Goal: Ask a question: Seek information or help from site administrators or community

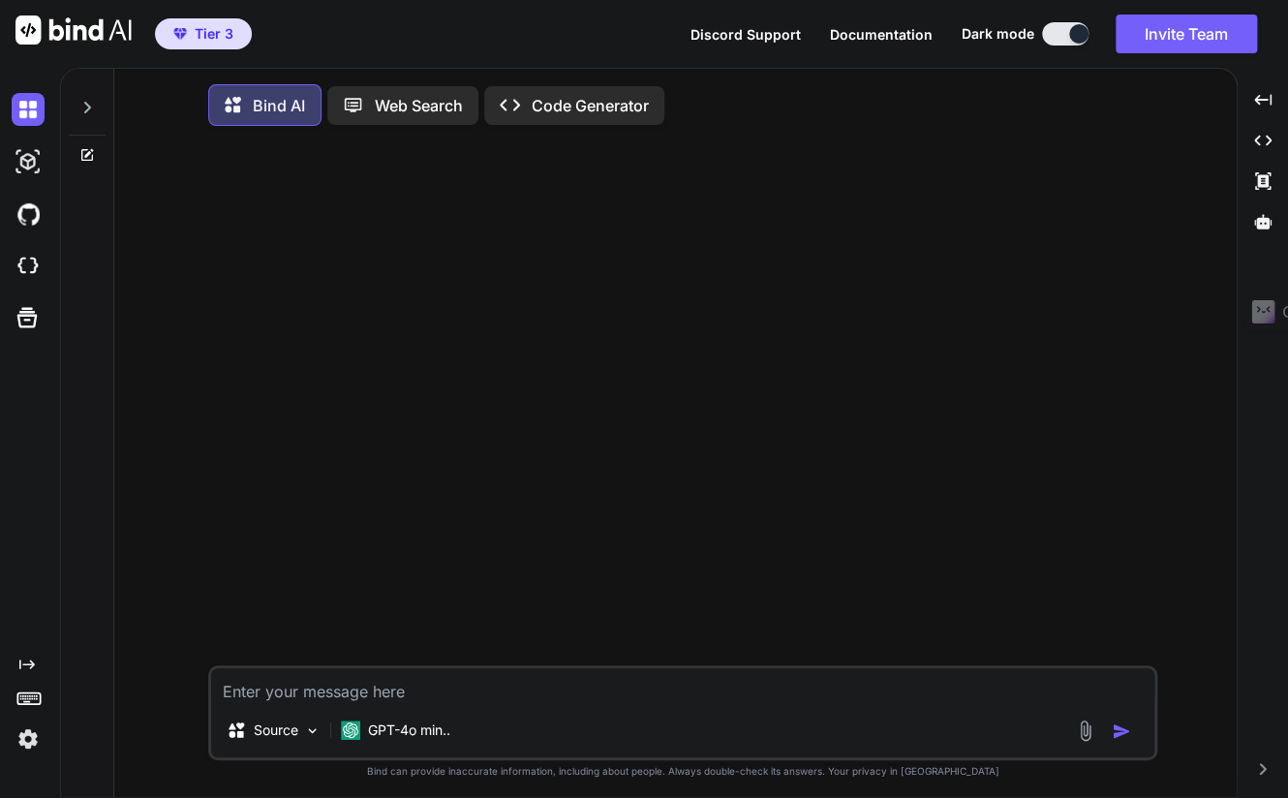
click at [89, 103] on icon at bounding box center [86, 107] width 15 height 15
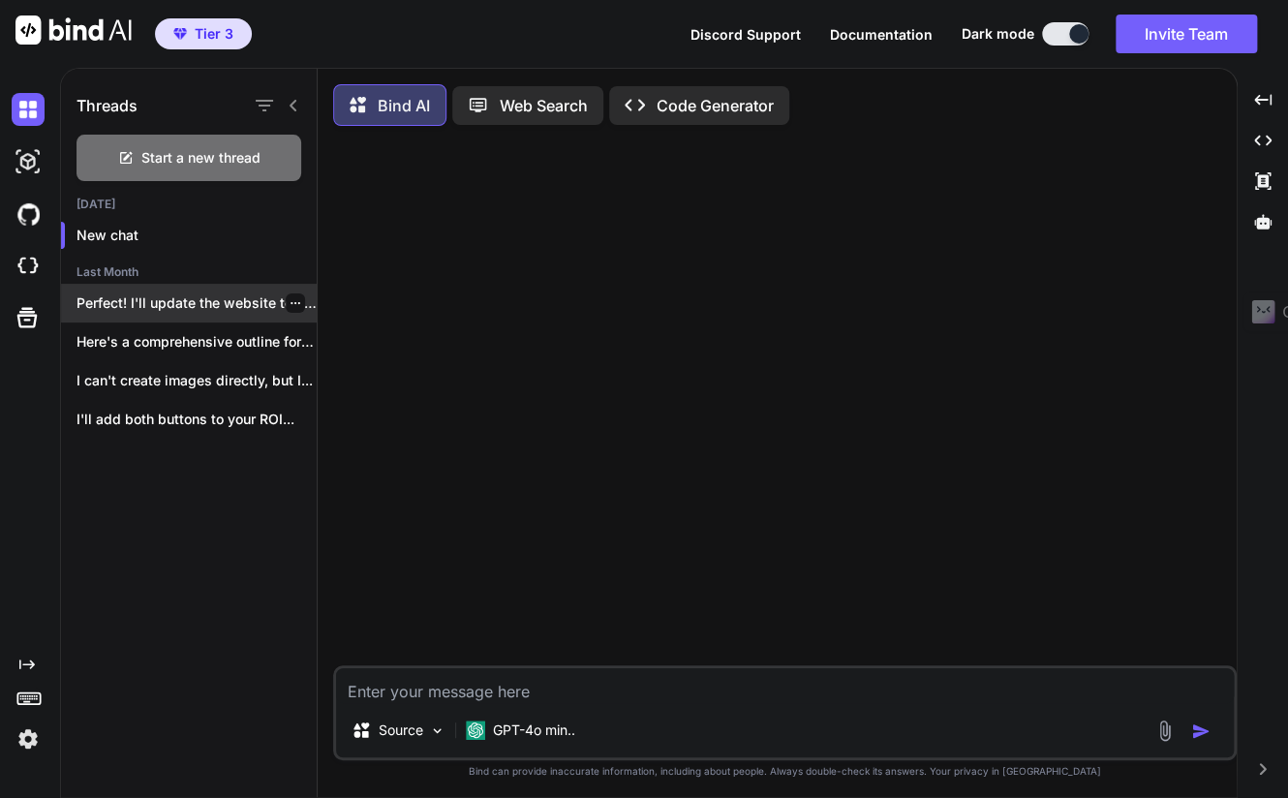
click at [192, 293] on p "Perfect! I'll update the website to use..." at bounding box center [196, 302] width 240 height 19
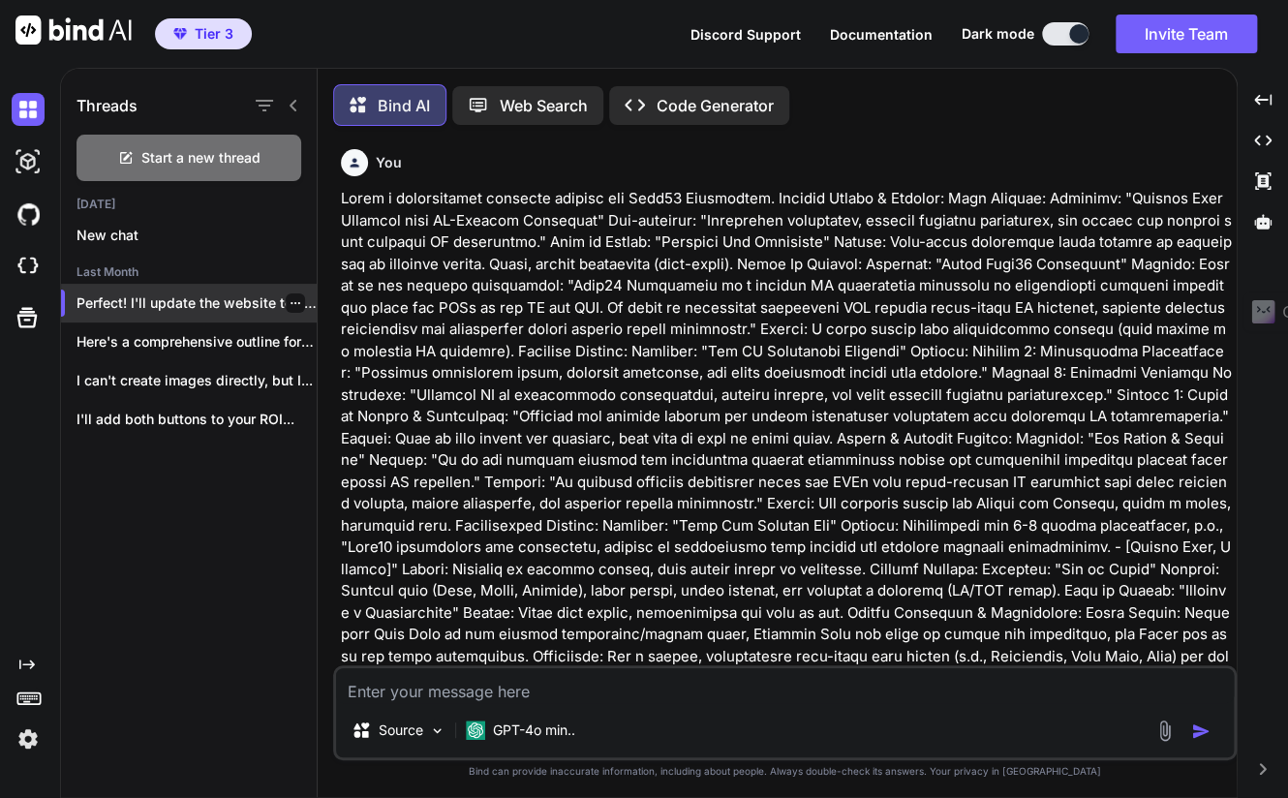
scroll to position [8, 0]
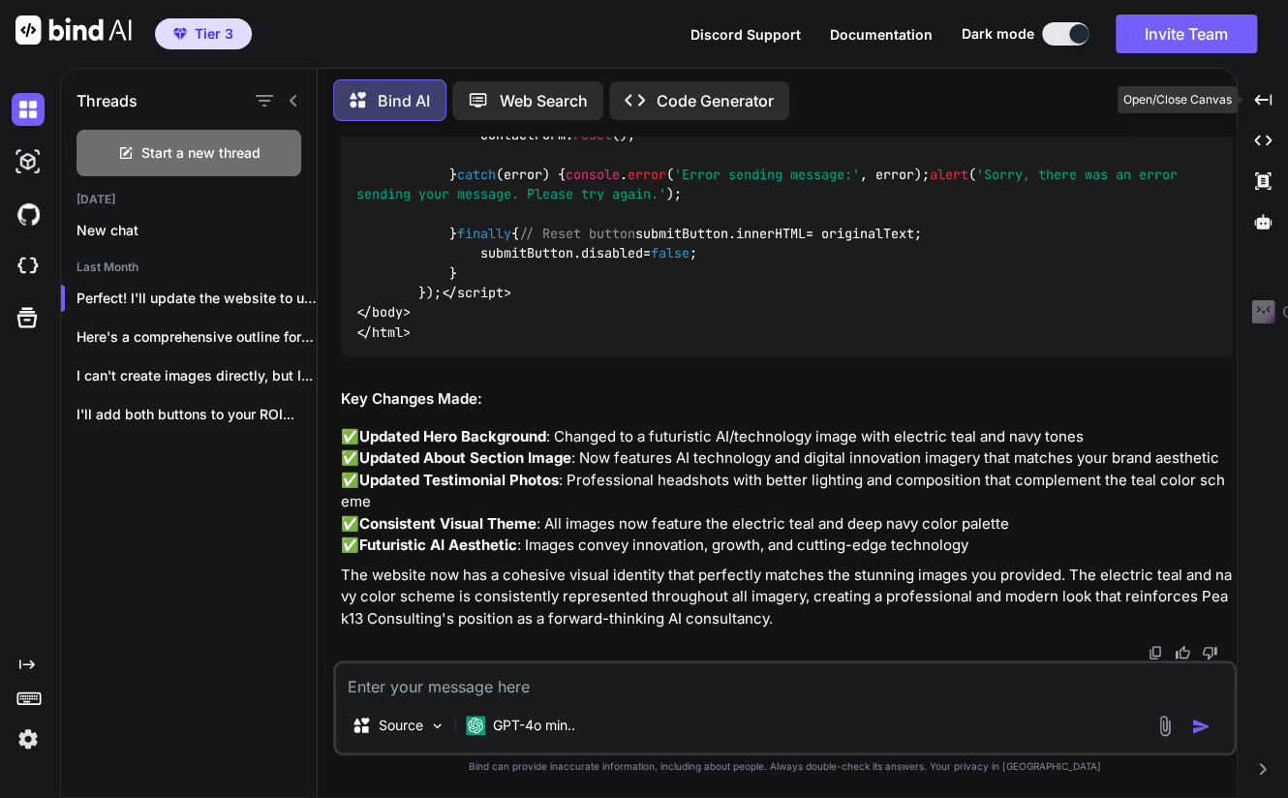
drag, startPoint x: 1257, startPoint y: 102, endPoint x: 1229, endPoint y: 109, distance: 28.2
click at [1257, 102] on icon at bounding box center [1262, 99] width 17 height 11
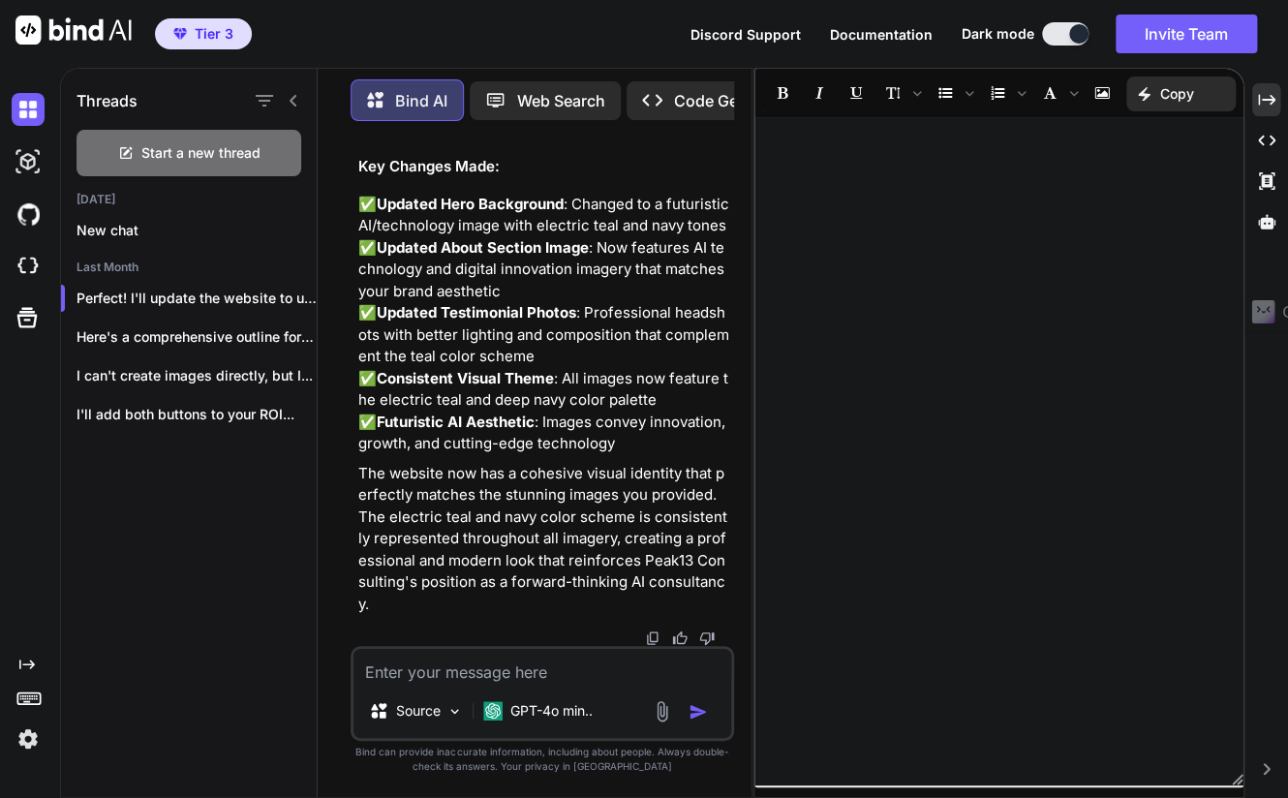
scroll to position [87714, 0]
click at [1265, 102] on icon "Created with Pixso." at bounding box center [1266, 99] width 17 height 17
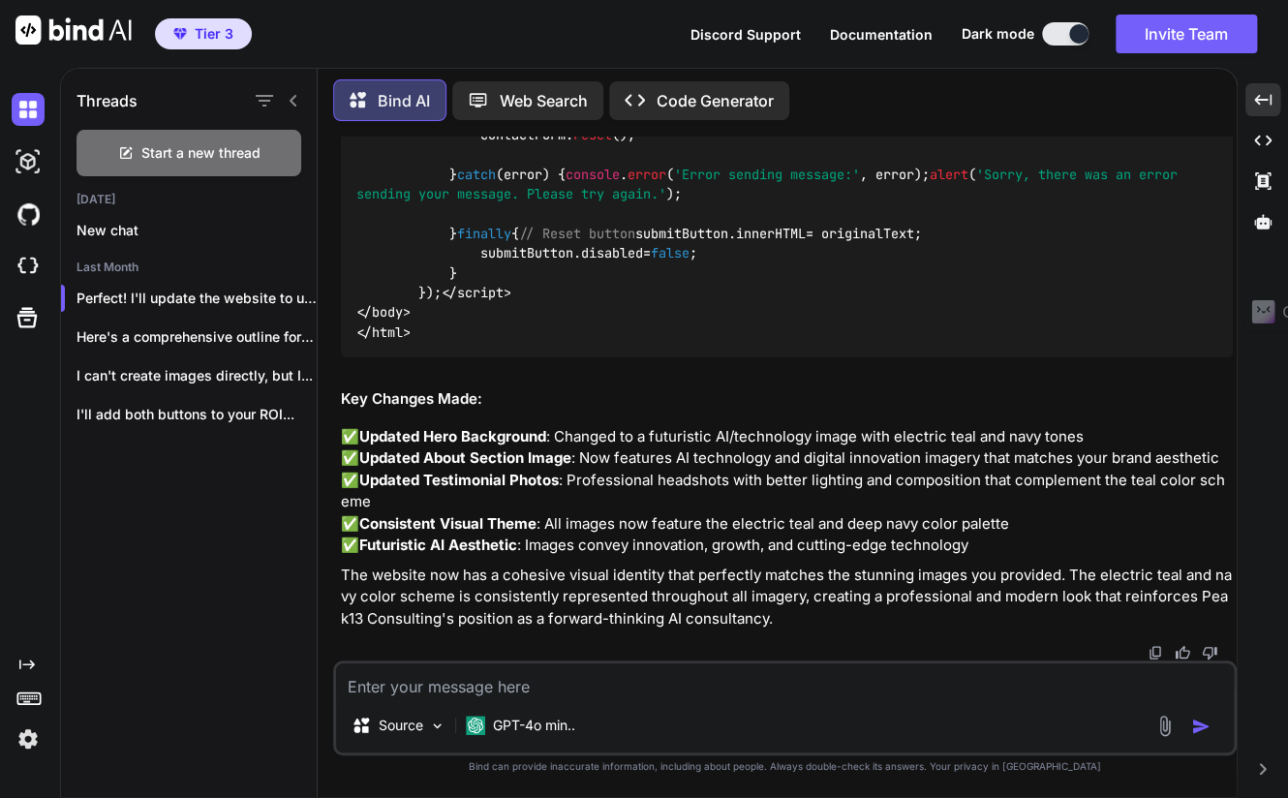
scroll to position [83582, 0]
drag, startPoint x: 751, startPoint y: 96, endPoint x: 738, endPoint y: 96, distance: 13.6
click at [751, 96] on p "Code Generator" at bounding box center [714, 100] width 117 height 23
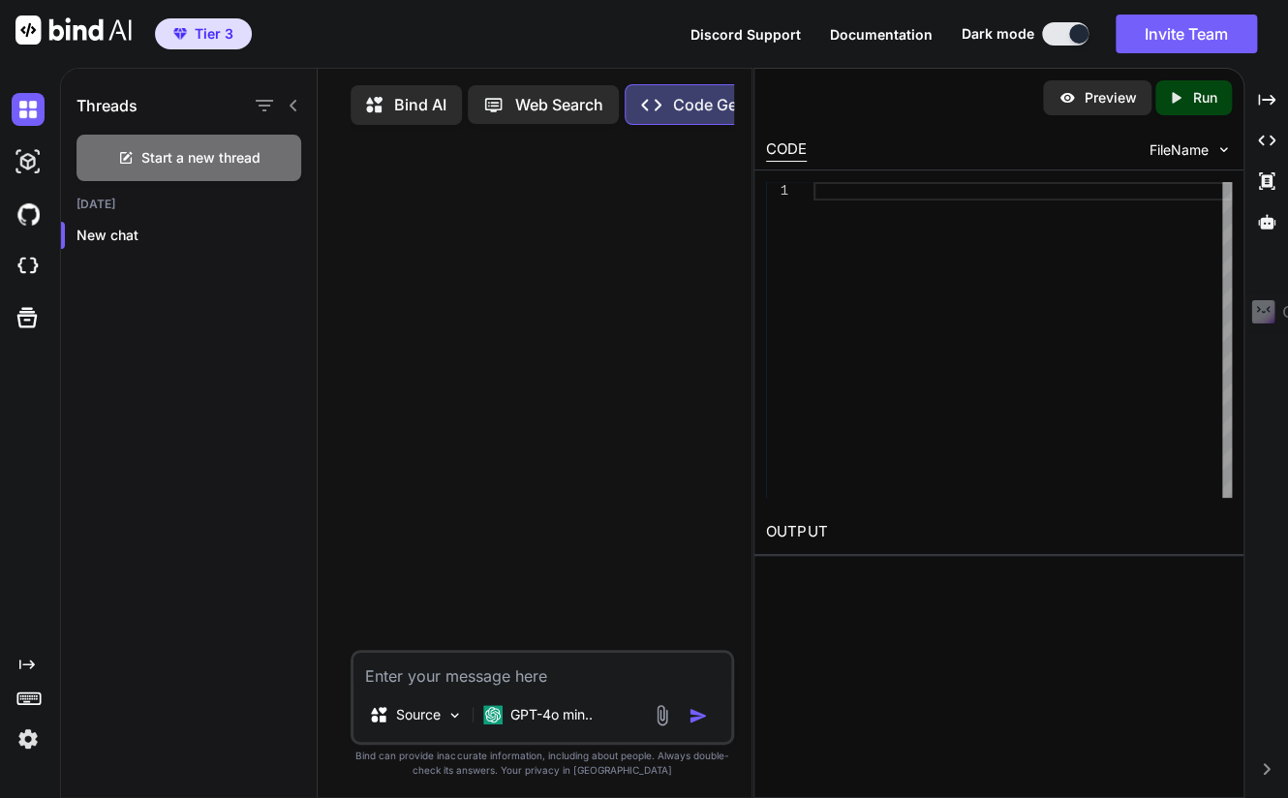
click at [1112, 110] on div "Preview" at bounding box center [1097, 97] width 108 height 35
click at [1097, 93] on p "Preview" at bounding box center [1109, 97] width 52 height 19
click at [1266, 106] on icon "Created with Pixso." at bounding box center [1266, 99] width 17 height 17
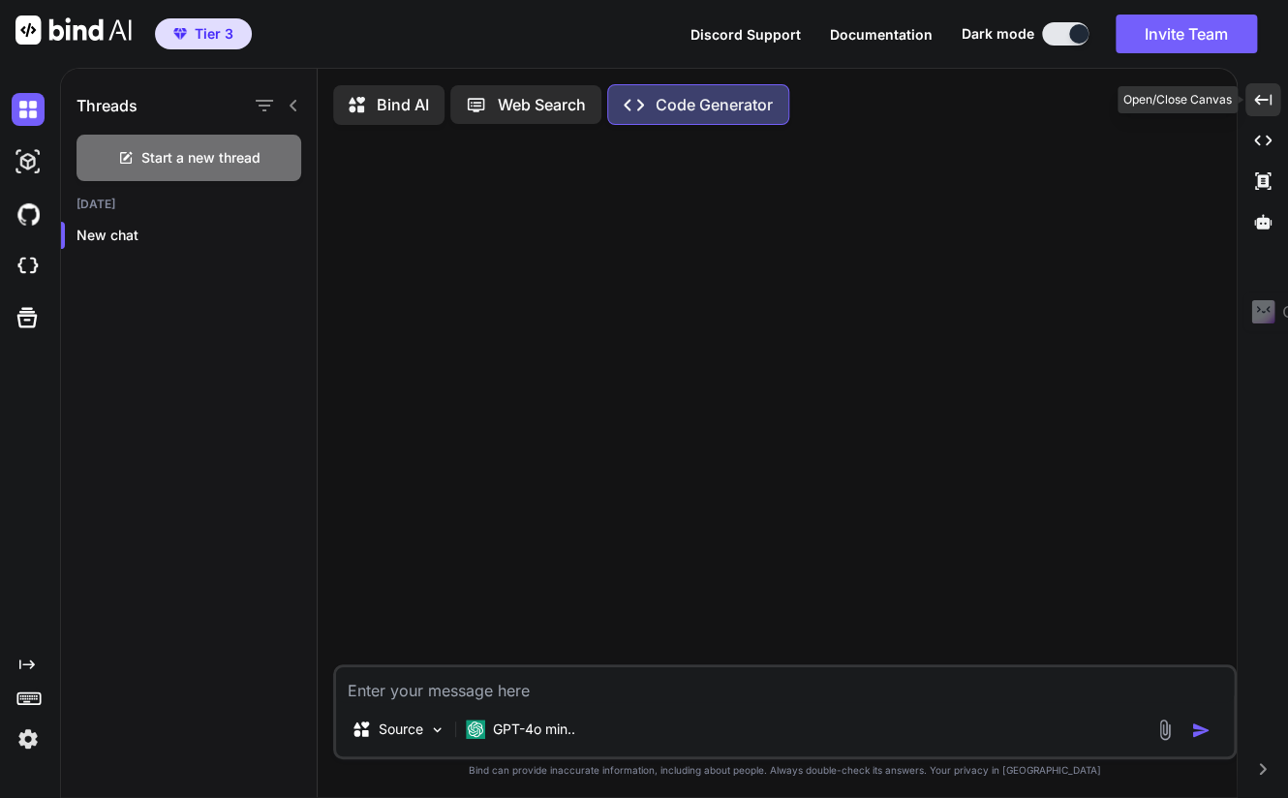
click at [1266, 106] on icon "Created with Pixso." at bounding box center [1262, 99] width 17 height 17
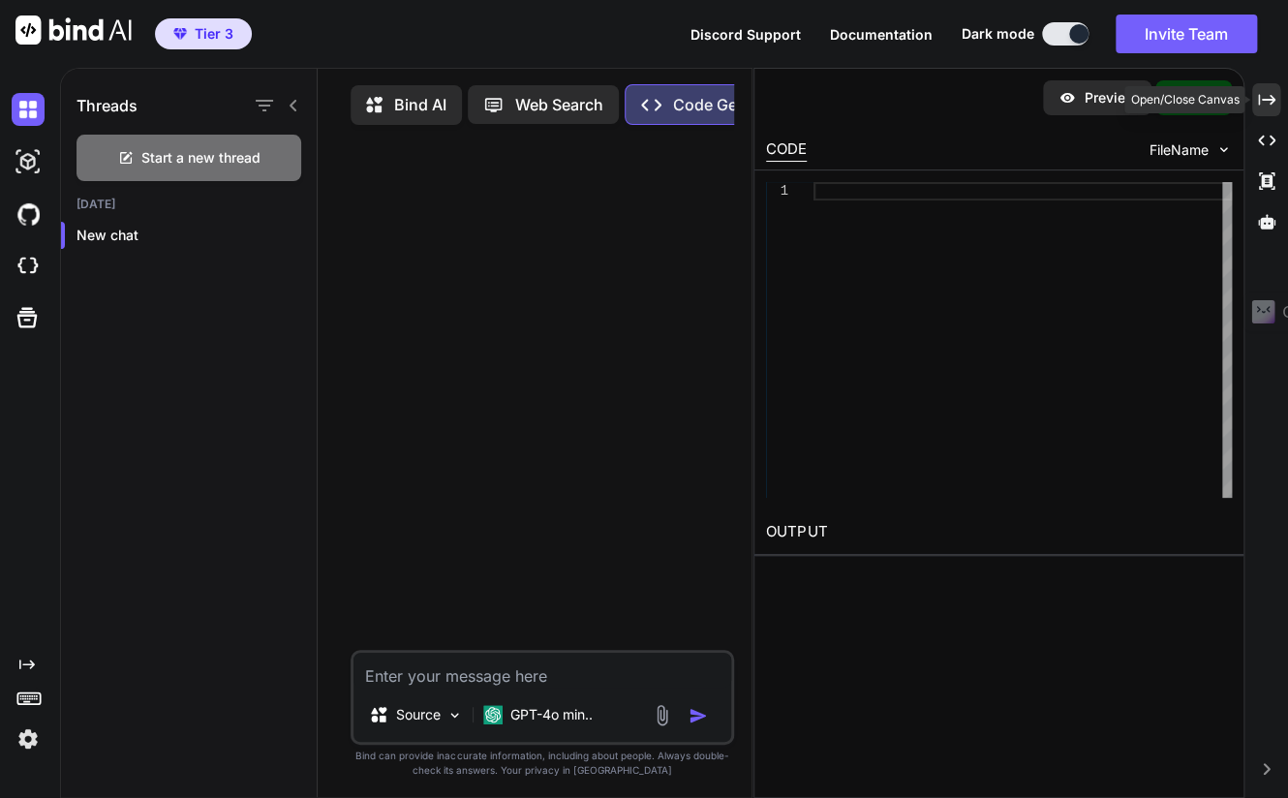
click at [1266, 106] on icon "Created with Pixso." at bounding box center [1266, 99] width 17 height 17
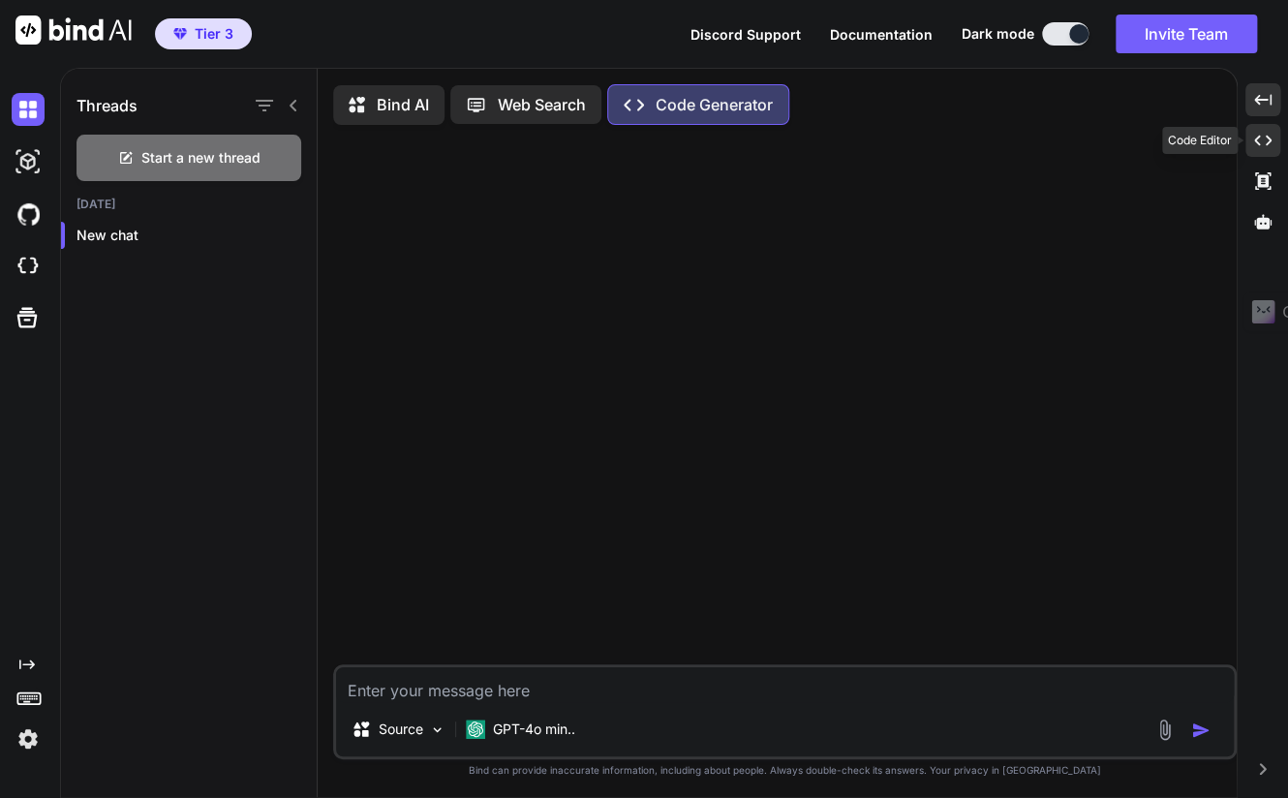
click at [1262, 130] on div "Created with Pixso." at bounding box center [1262, 140] width 35 height 33
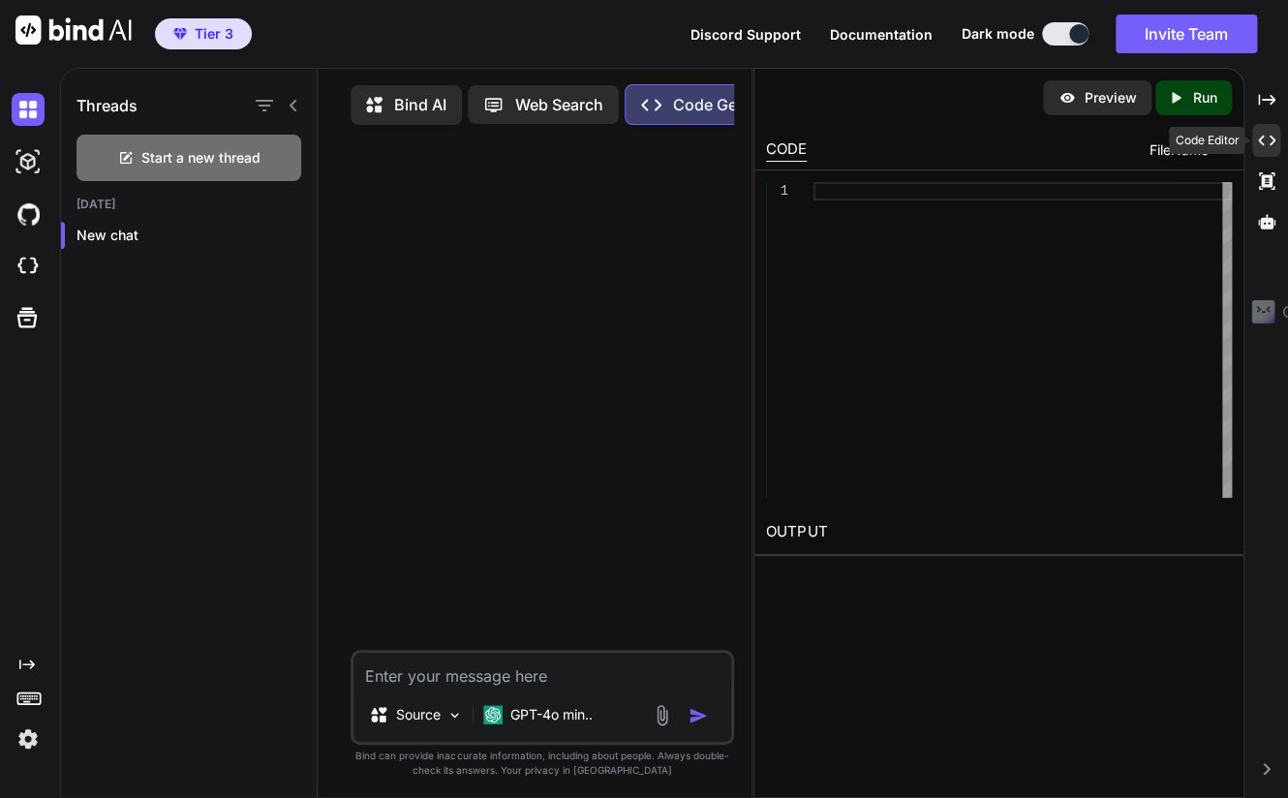
click at [1262, 135] on icon "Created with Pixso." at bounding box center [1266, 140] width 17 height 17
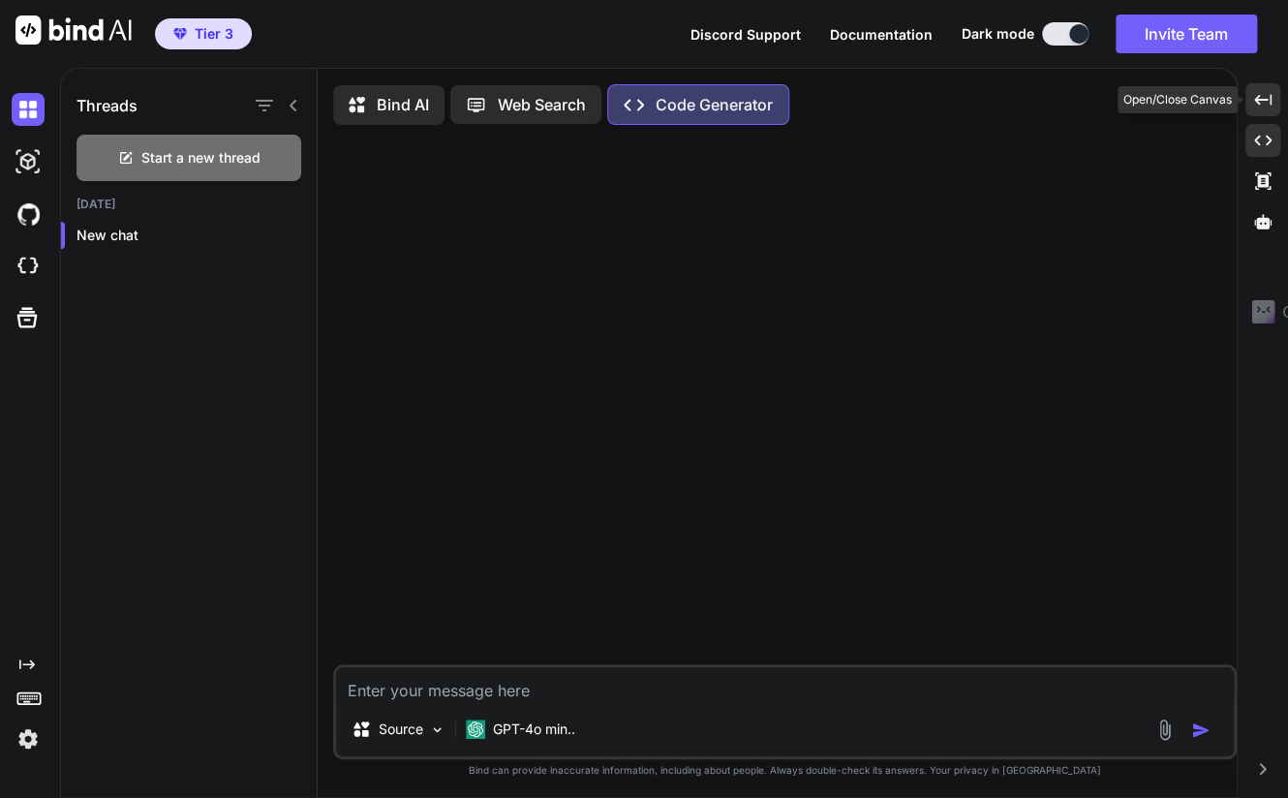
click at [1260, 105] on icon "Created with Pixso." at bounding box center [1262, 99] width 17 height 17
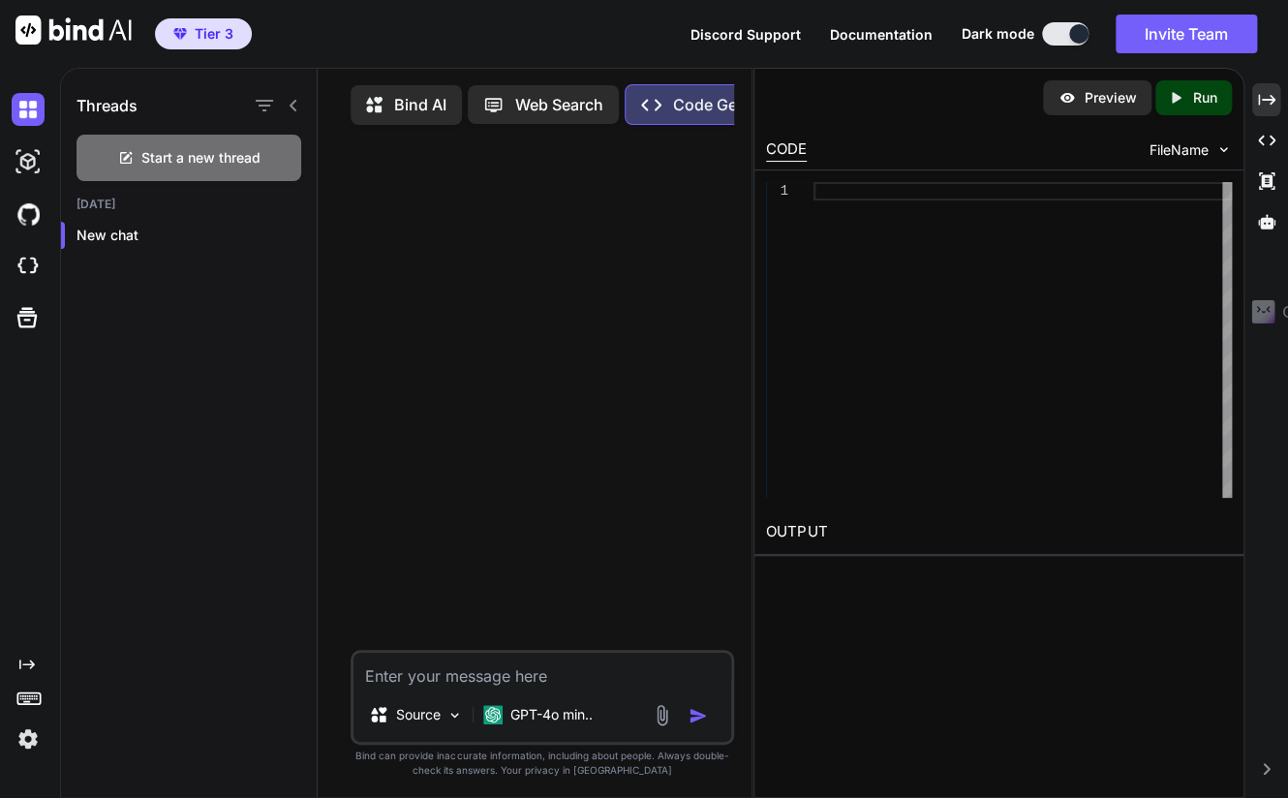
click at [1084, 98] on p "Preview" at bounding box center [1109, 97] width 52 height 19
click at [1260, 93] on icon "Created with Pixso." at bounding box center [1266, 99] width 17 height 17
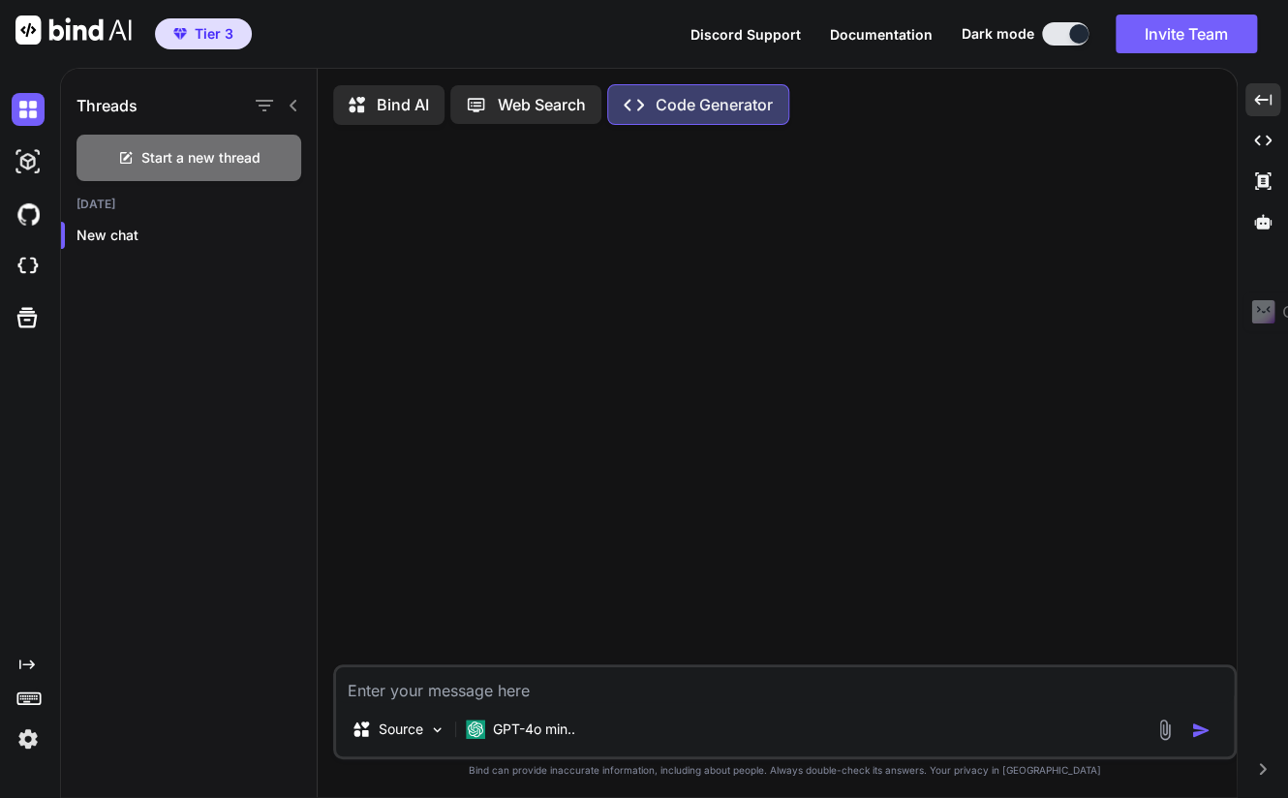
click at [383, 106] on p "Bind AI" at bounding box center [403, 104] width 52 height 23
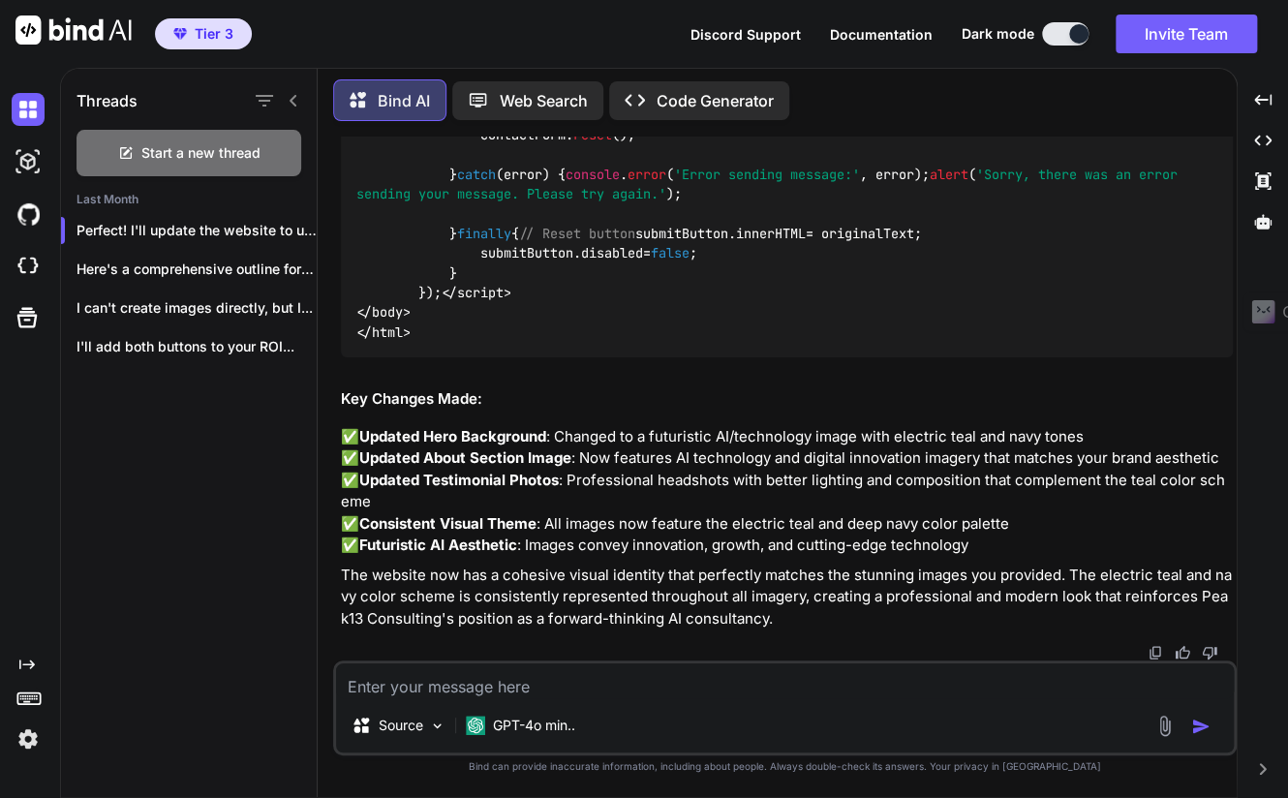
scroll to position [83582, 0]
type textarea "x"
type textarea "O"
type textarea "x"
type textarea "Ok"
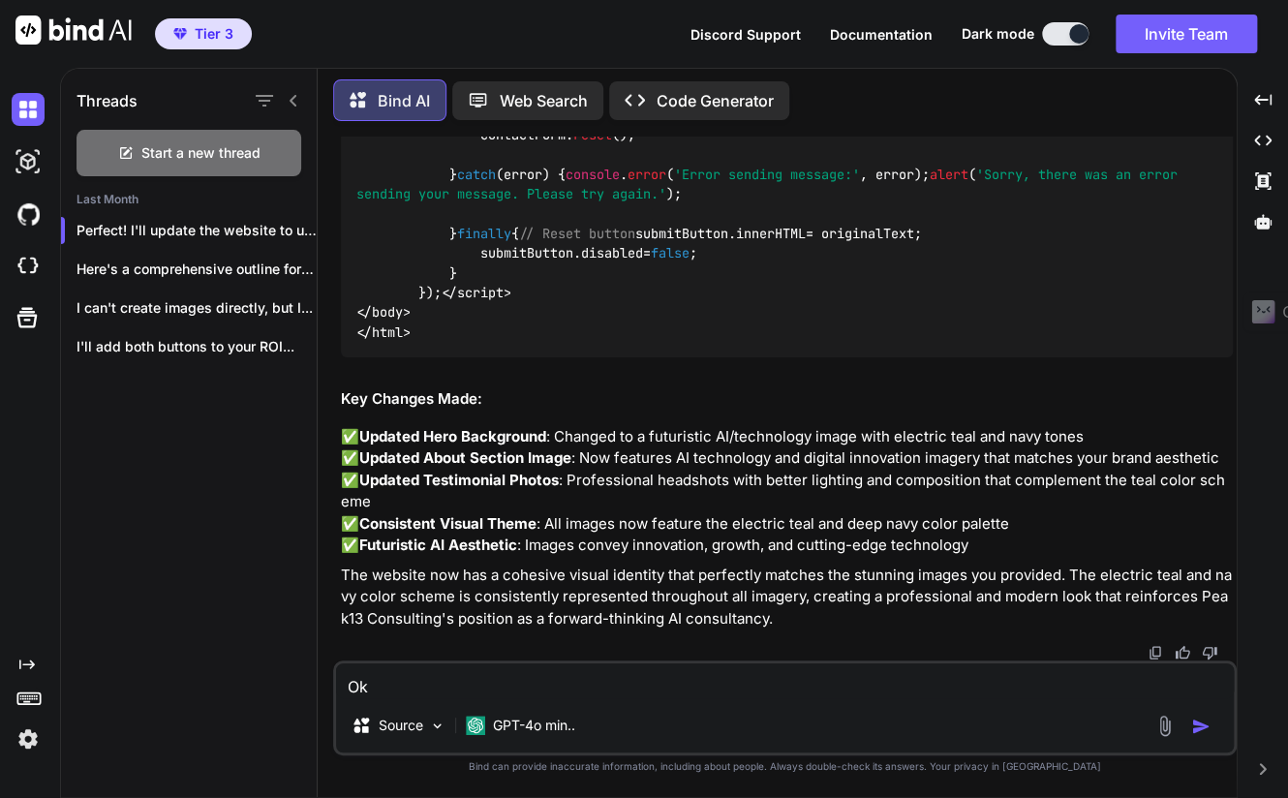
type textarea "x"
type textarea "Ok"
type textarea "x"
type textarea "Ok n"
type textarea "x"
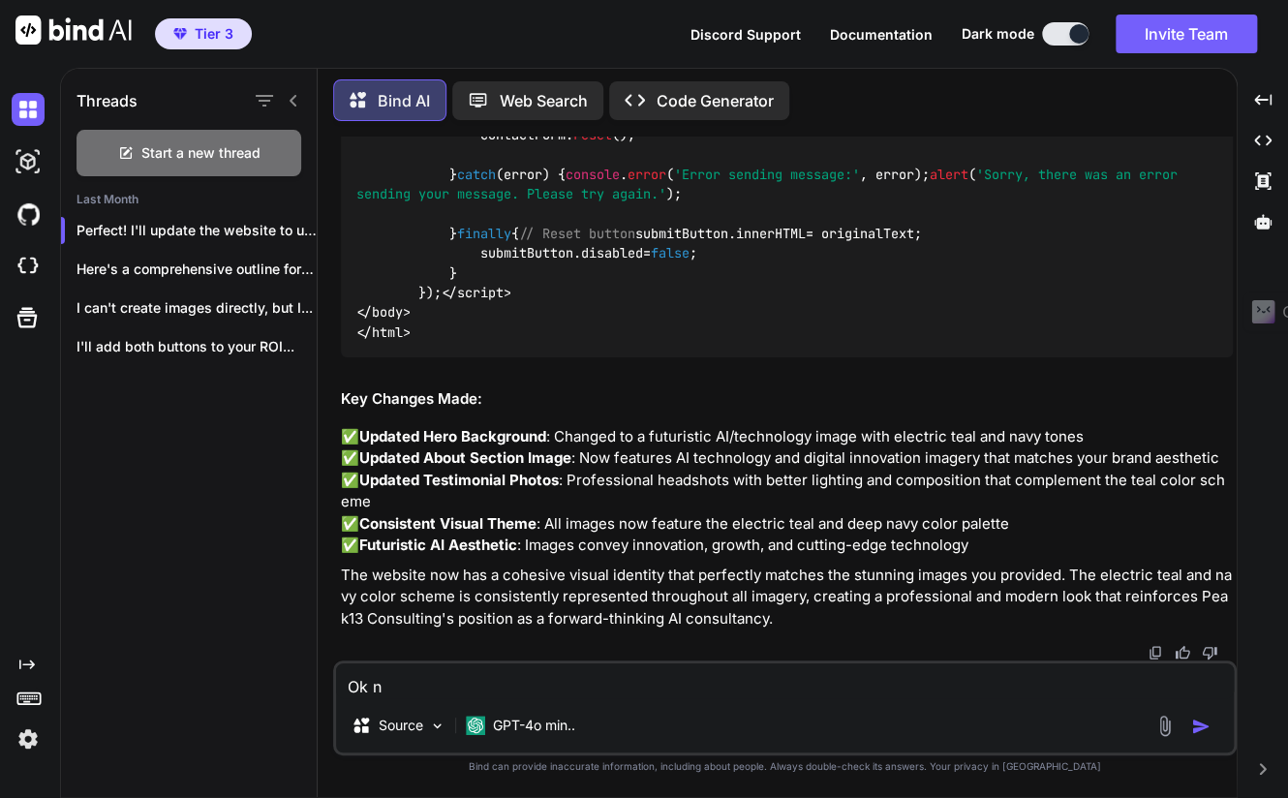
type textarea "Ok no"
type textarea "x"
type textarea "Ok now"
type textarea "x"
type textarea "Ok now"
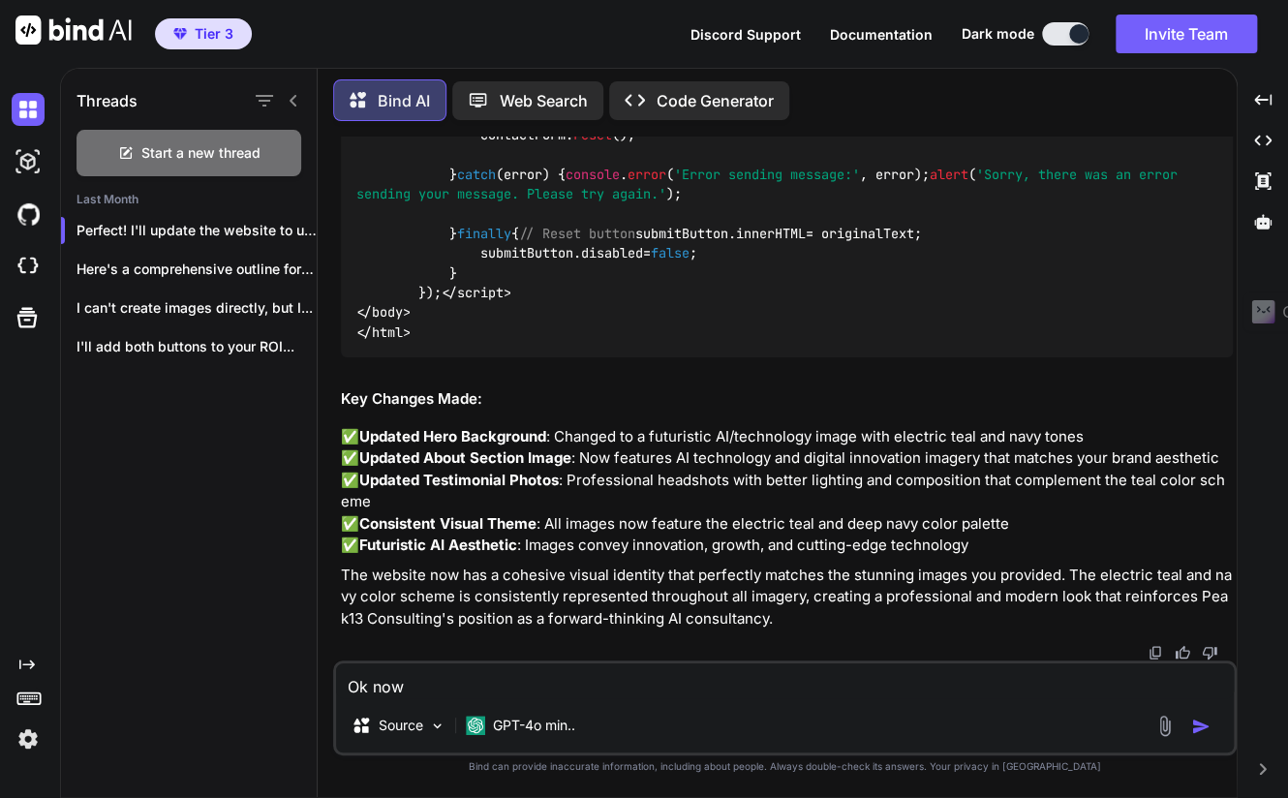
type textarea "x"
type textarea "Ok now s"
type textarea "x"
type textarea "Ok now sh"
type textarea "x"
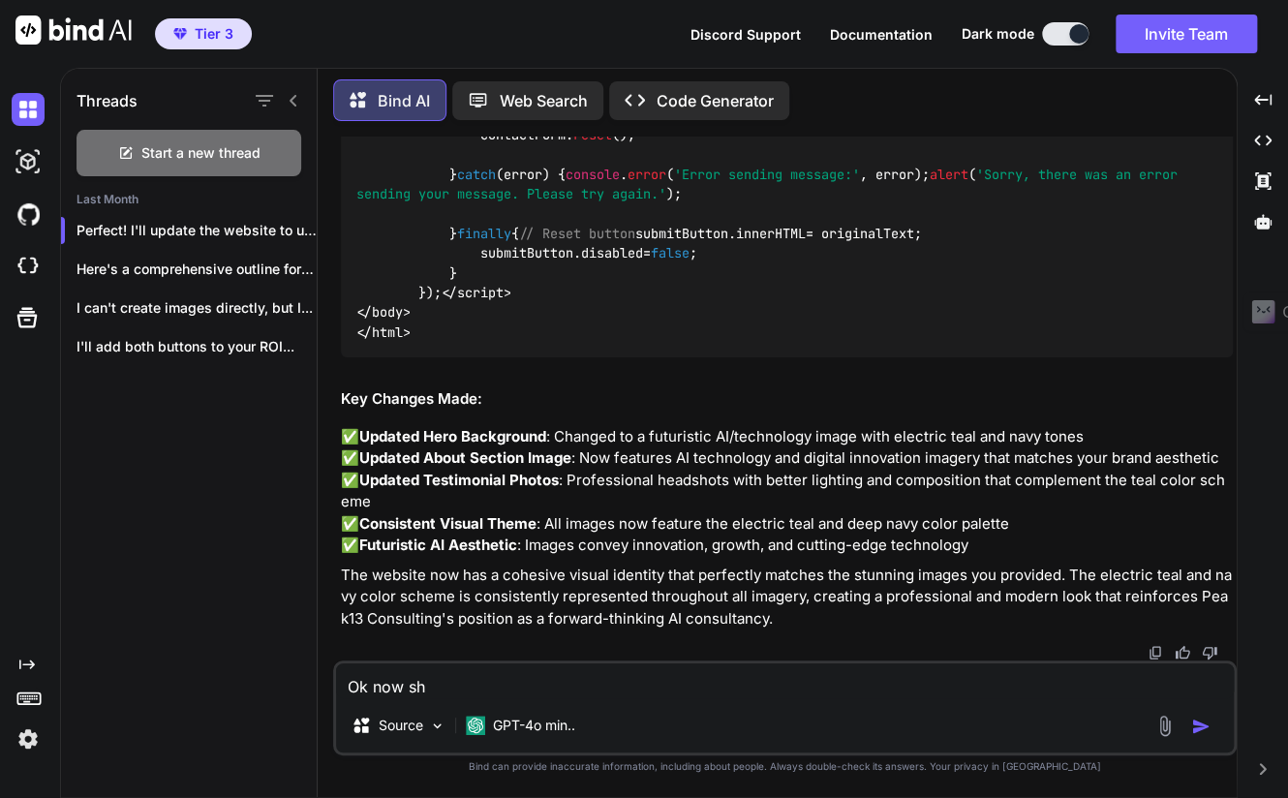
type textarea "Ok now sho"
type textarea "x"
type textarea "Ok now show"
type textarea "x"
type textarea "Ok now show"
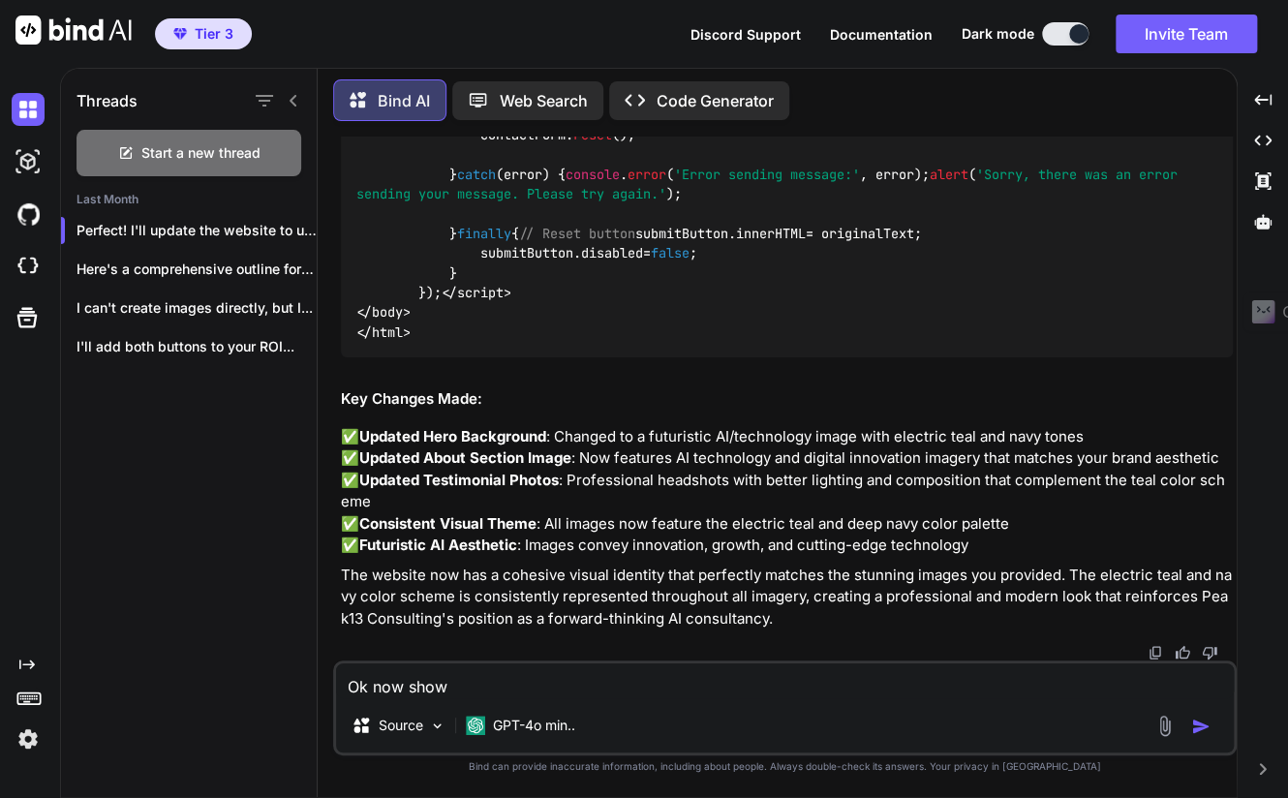
type textarea "x"
type textarea "Ok now show m"
type textarea "x"
type textarea "Ok now show me"
type textarea "x"
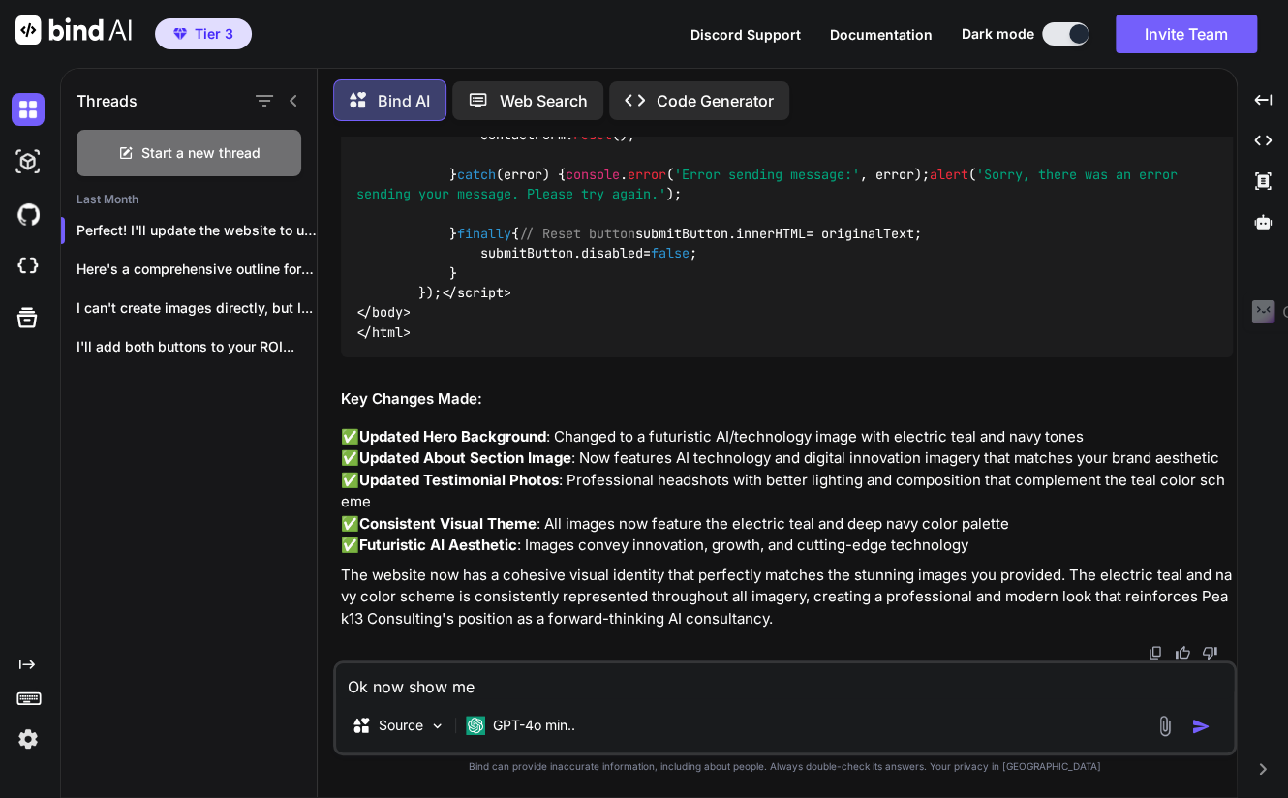
type textarea "Ok now show me"
type textarea "x"
type textarea "Ok now show me a"
type textarea "x"
type textarea "Ok now show me a"
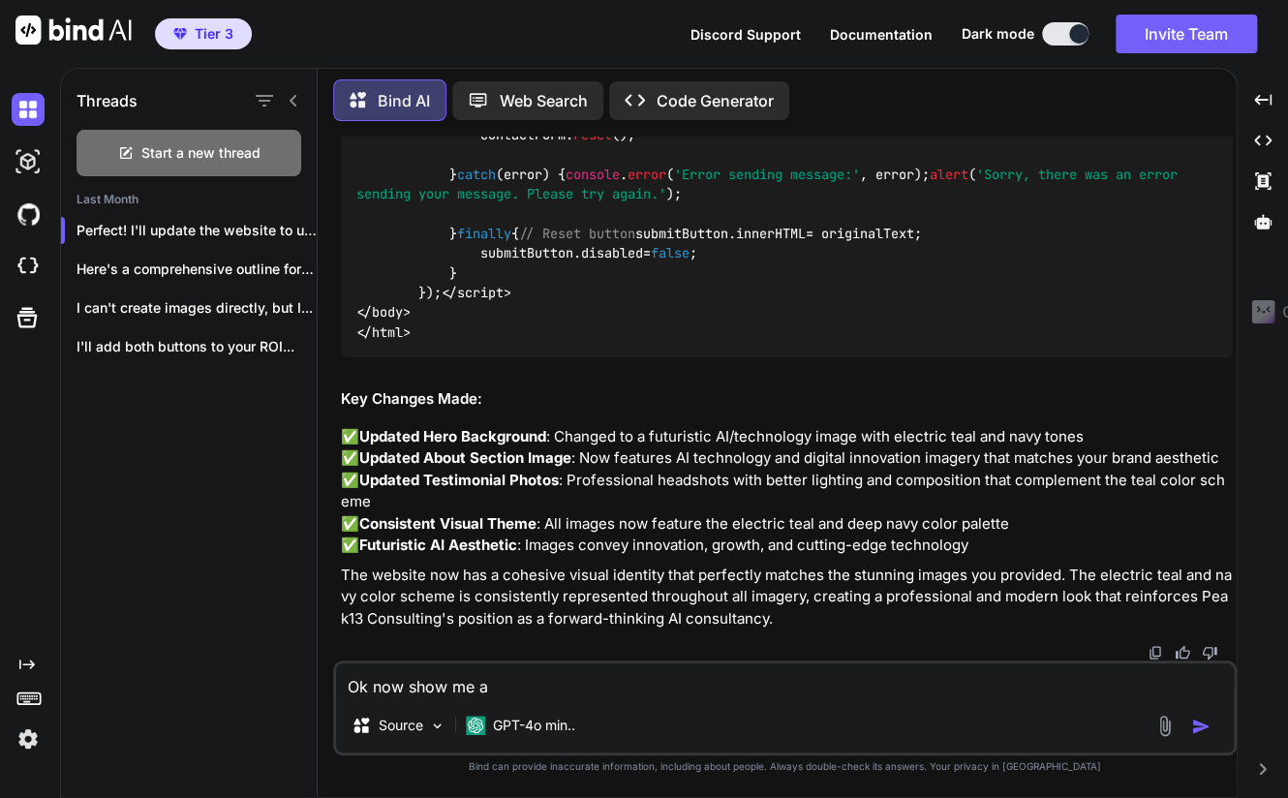
type textarea "x"
type textarea "Ok now show me a p"
type textarea "x"
type textarea "Ok now show me a pr"
type textarea "x"
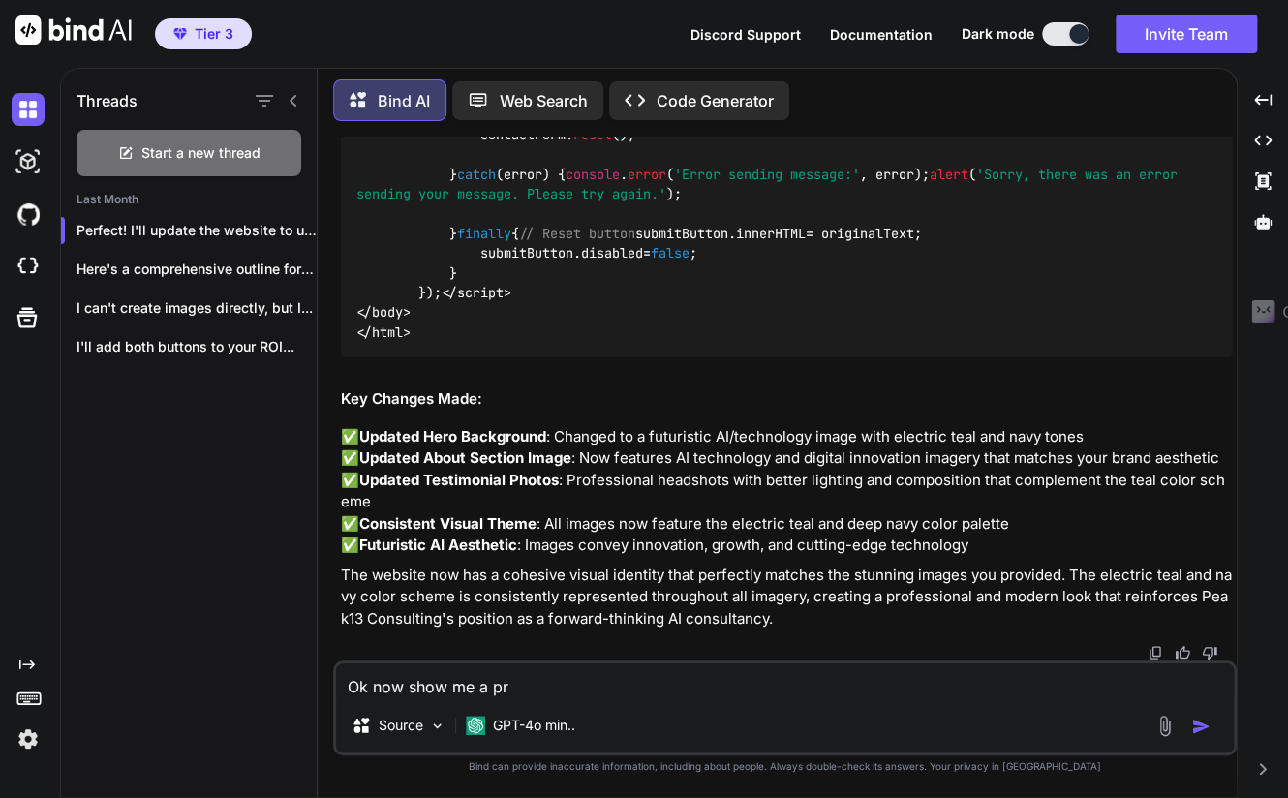
type textarea "Ok now show me a pre"
type textarea "x"
type textarea "Ok now show me a prev"
type textarea "x"
type textarea "Ok now show me a previ"
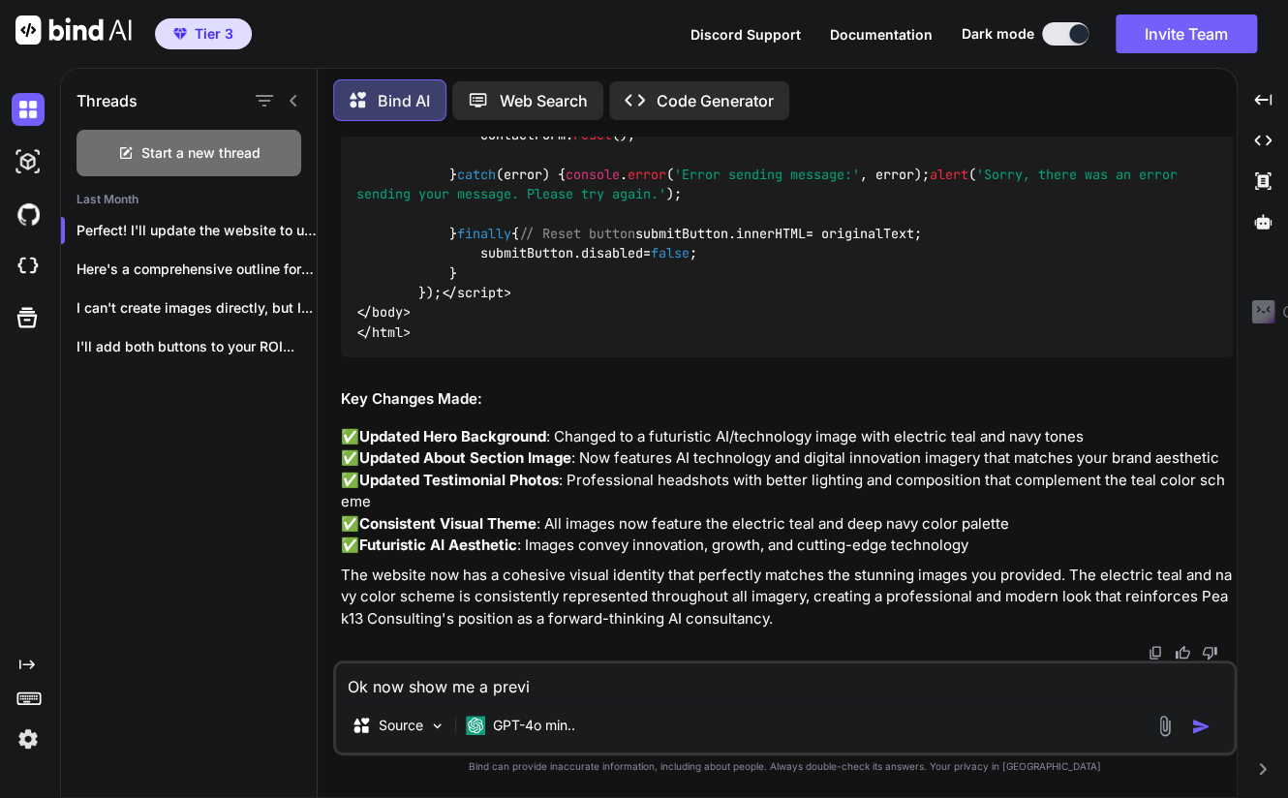
type textarea "x"
type textarea "Ok now show me a previe"
type textarea "x"
type textarea "Ok now show me a preview"
type textarea "x"
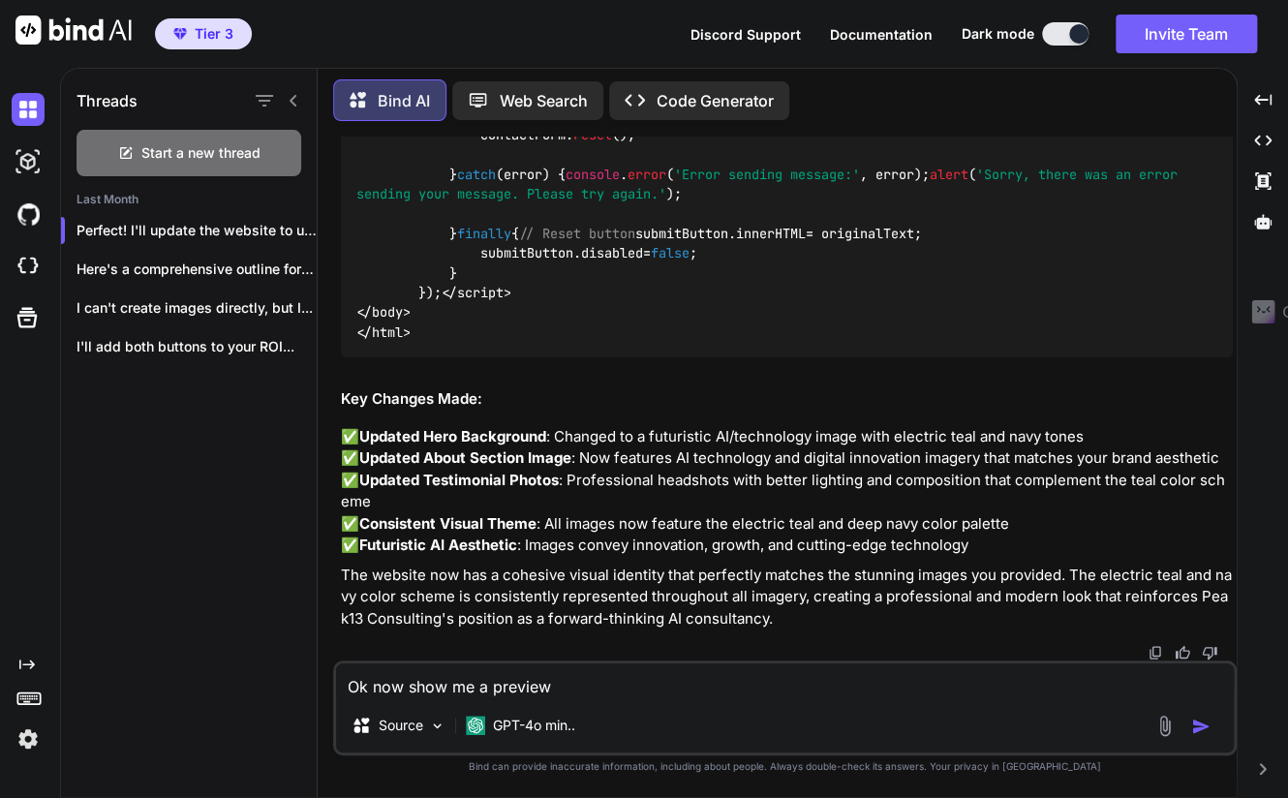
type textarea "Ok now show me a preview"
type textarea "x"
type textarea "Ok now show me a preview o"
type textarea "x"
type textarea "Ok now show me a preview of"
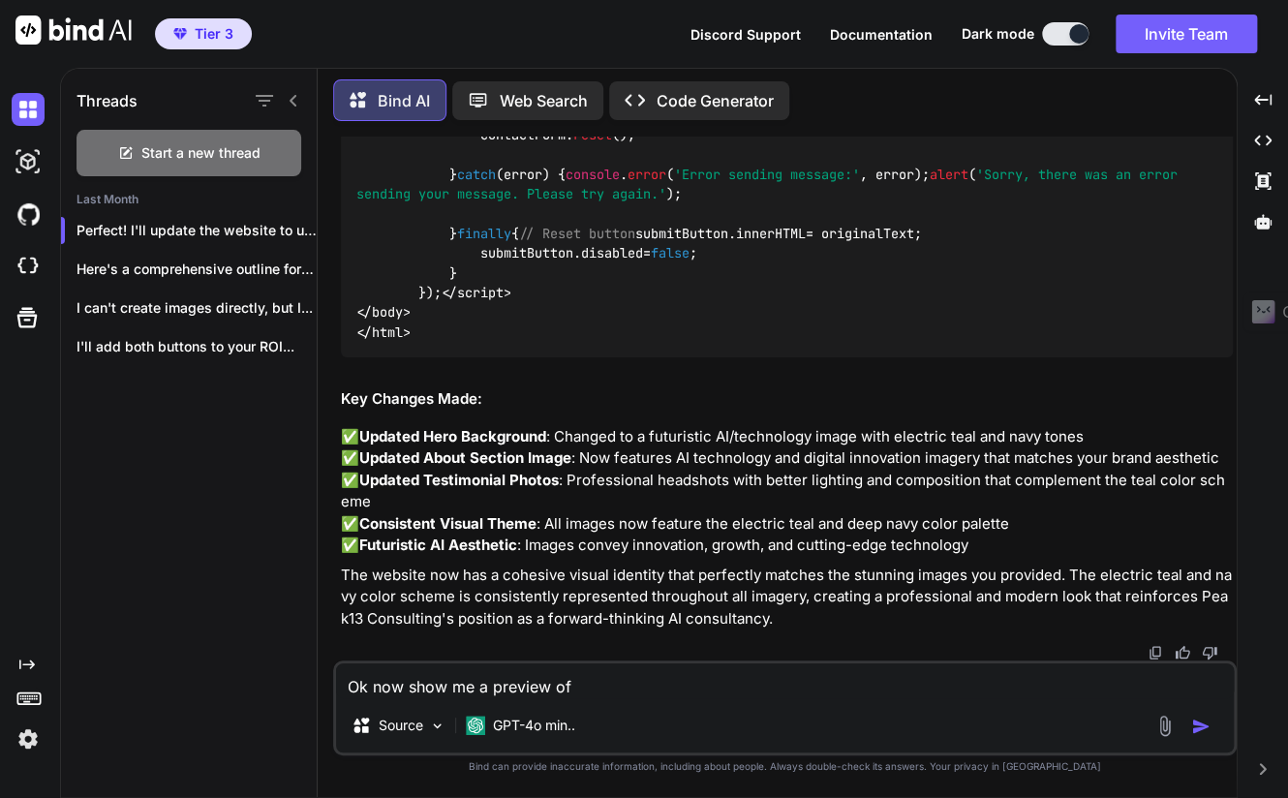
type textarea "x"
type textarea "Ok now show me a preview of"
type textarea "x"
type textarea "Ok now show me a preview of t"
type textarea "x"
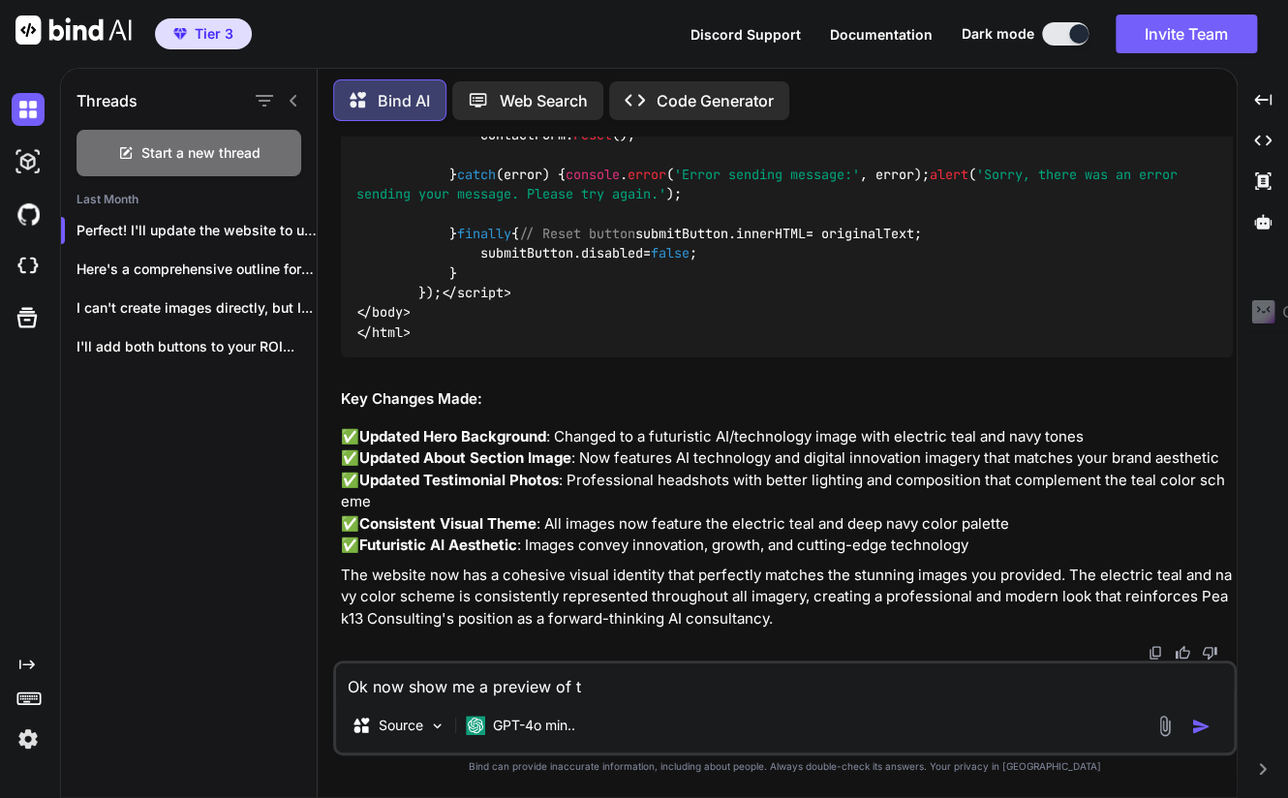
type textarea "Ok now show me a preview of th"
type textarea "x"
type textarea "Ok now show me a preview of the"
type textarea "x"
type textarea "Ok now show me a preview of the"
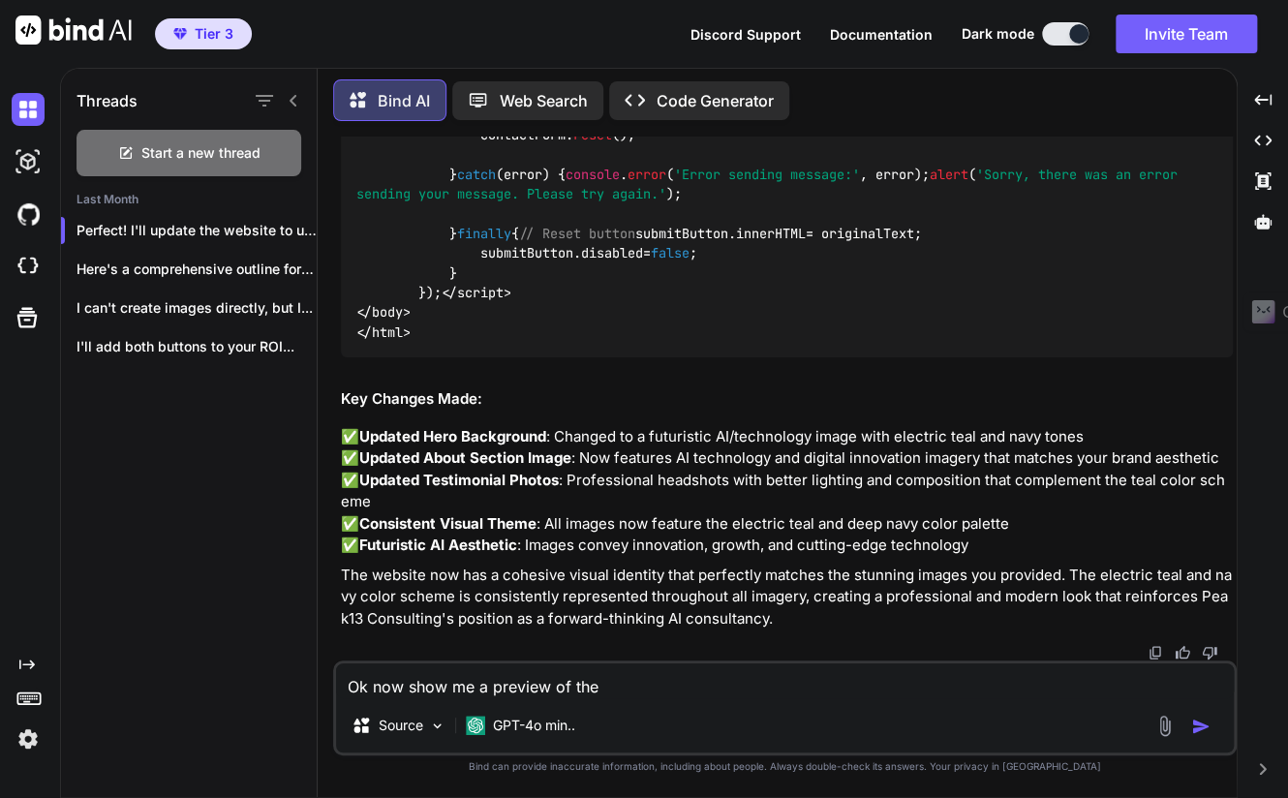
type textarea "x"
type textarea "Ok now show me a preview of the s"
type textarea "x"
type textarea "Ok now show me a preview of the si"
type textarea "x"
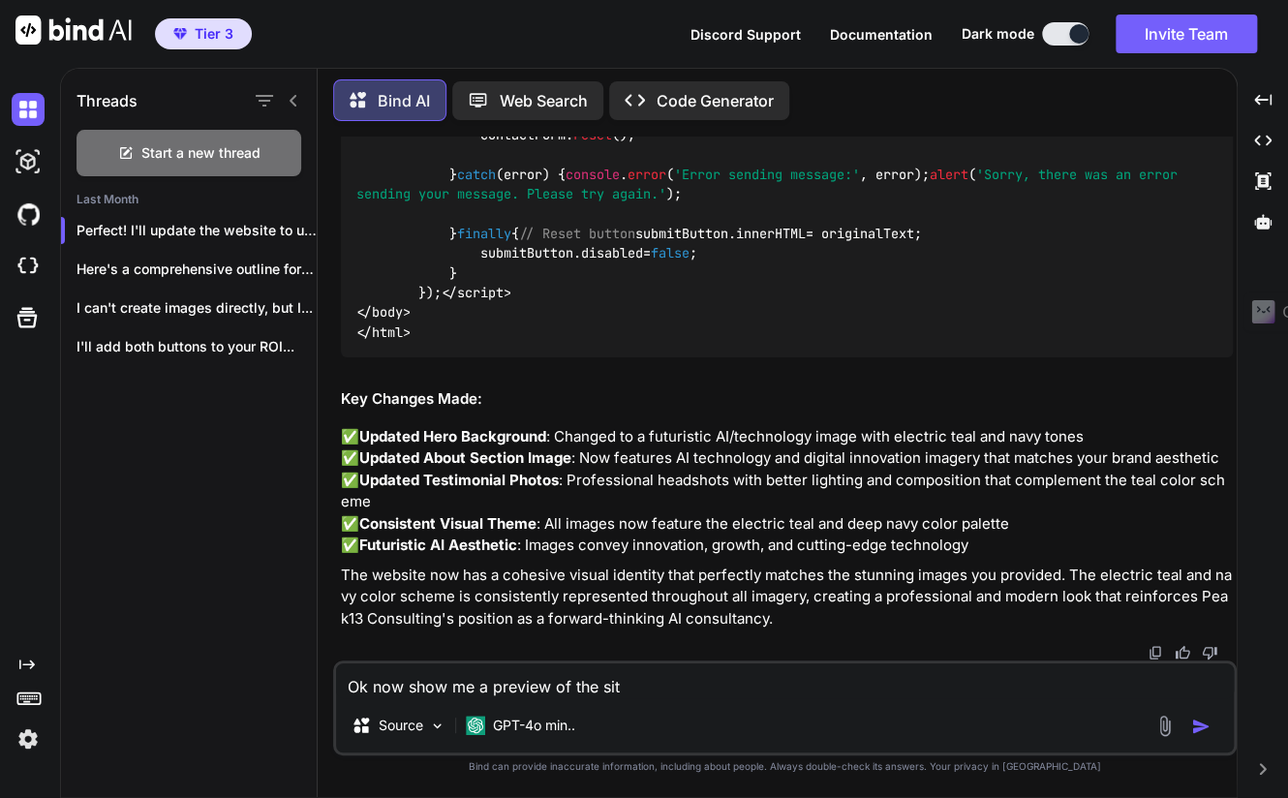
type textarea "Ok now show me a preview of the site"
type textarea "x"
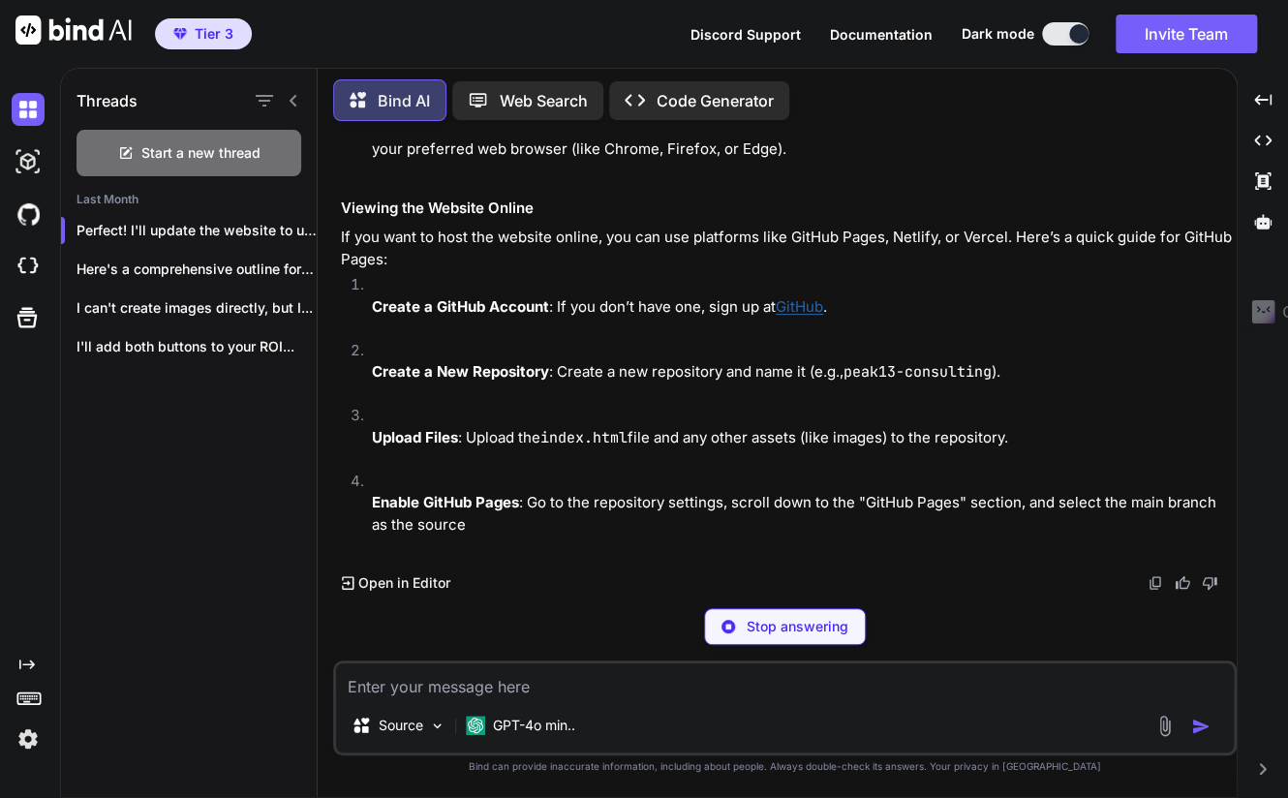
scroll to position [84505, 0]
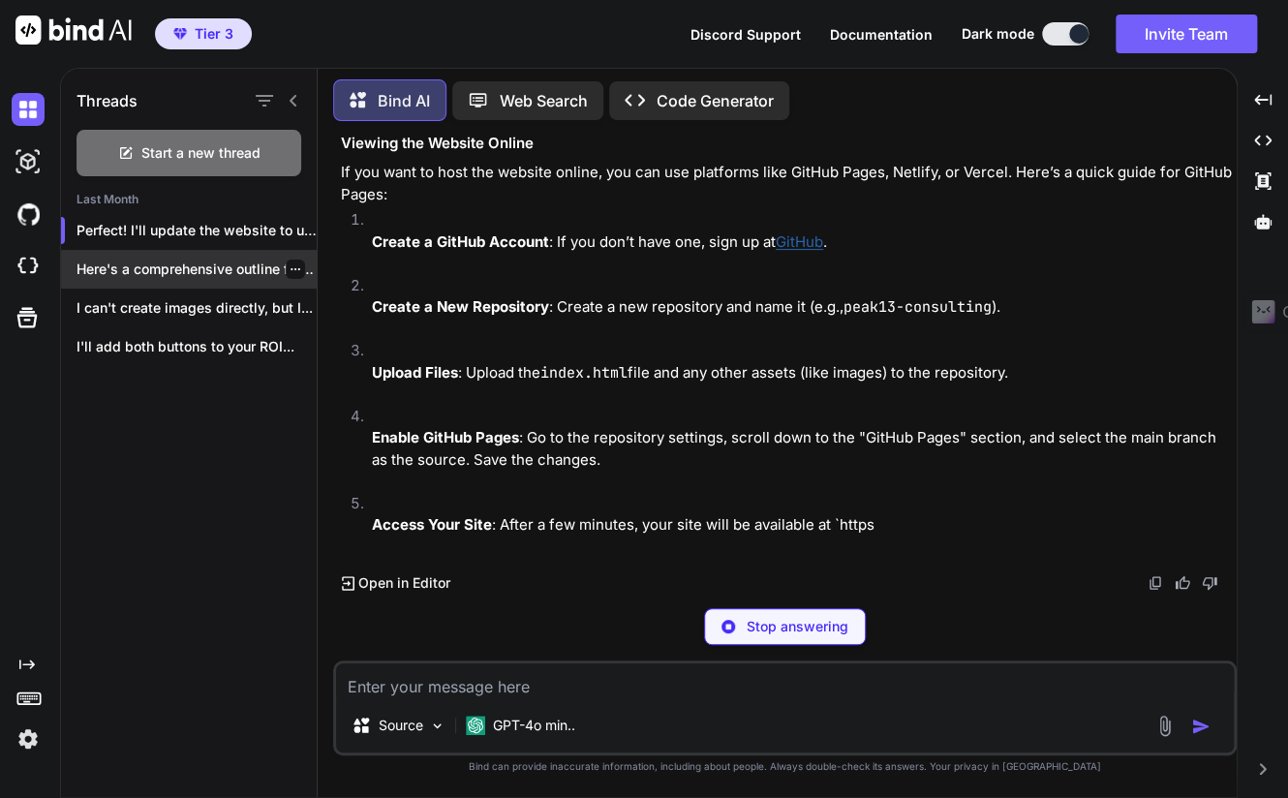
click at [157, 259] on p "Here's a comprehensive outline for building a..." at bounding box center [196, 268] width 240 height 19
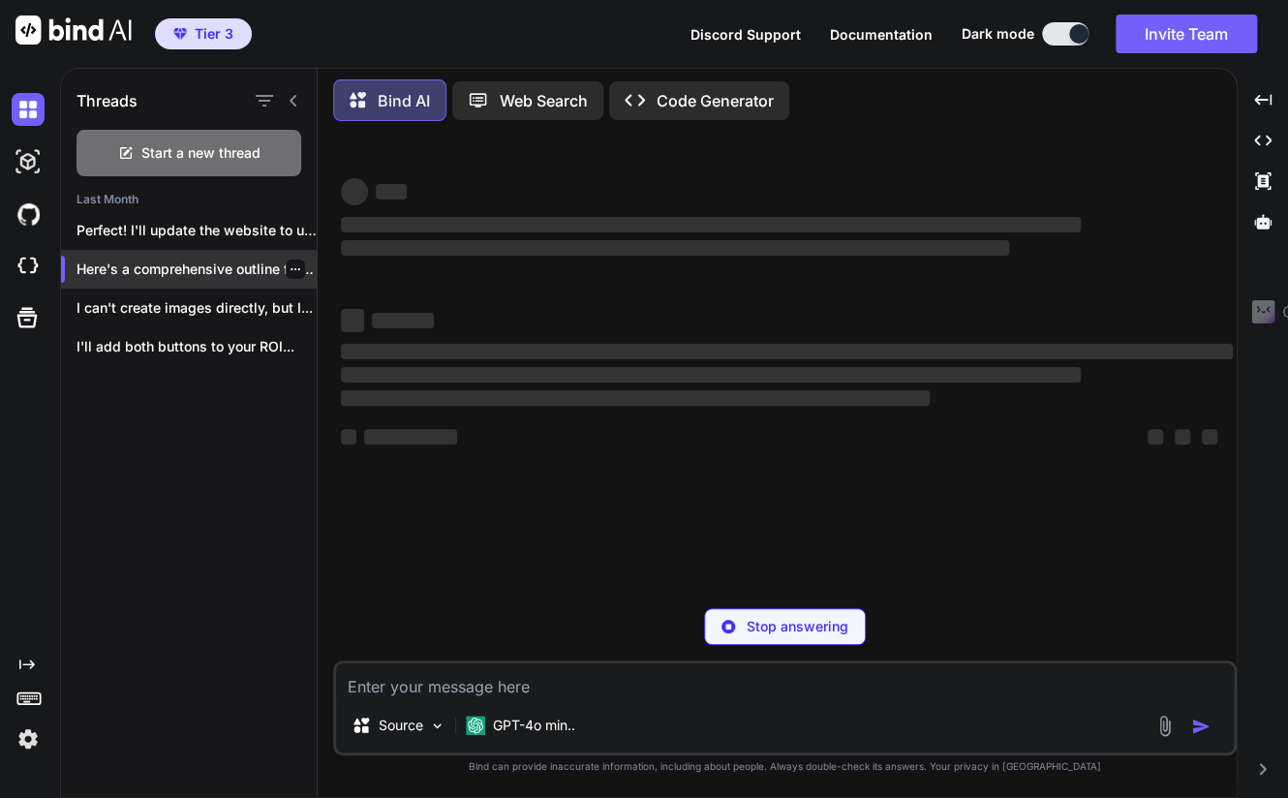
scroll to position [0, 0]
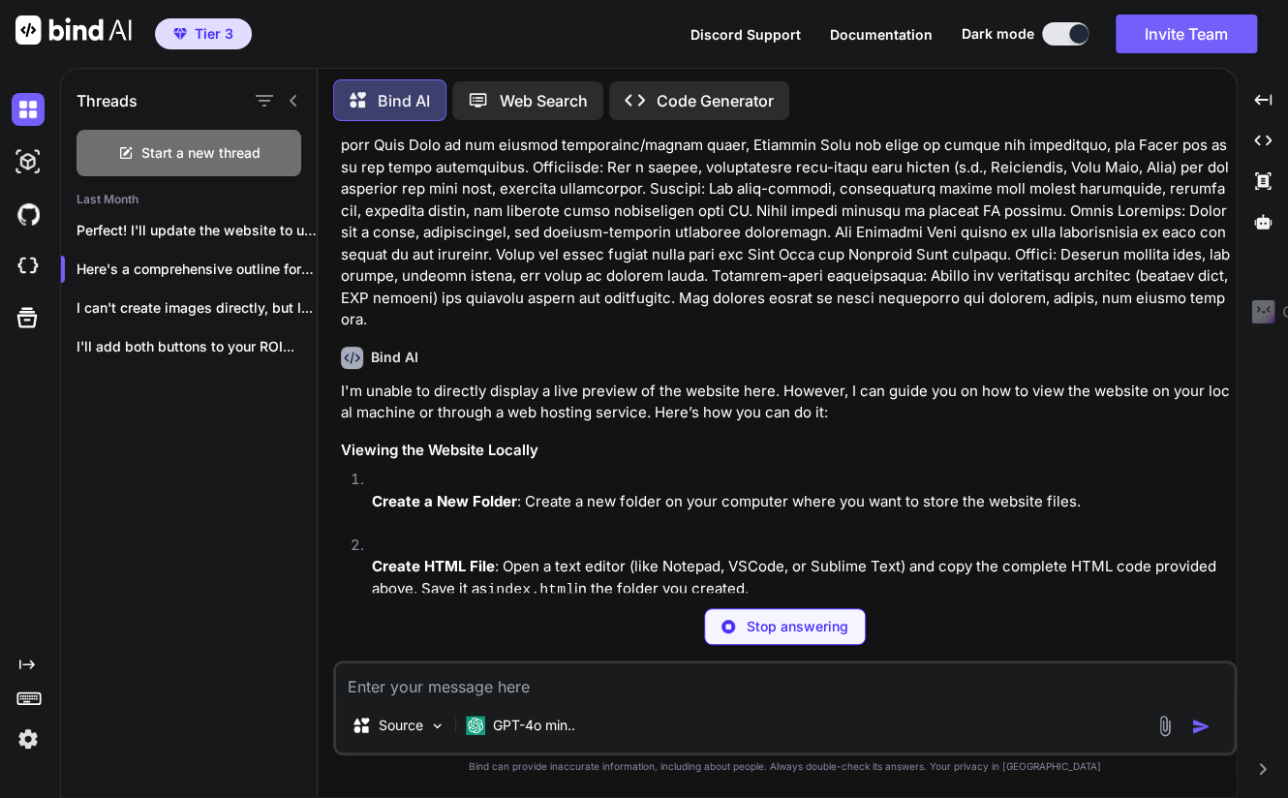
type textarea "x"
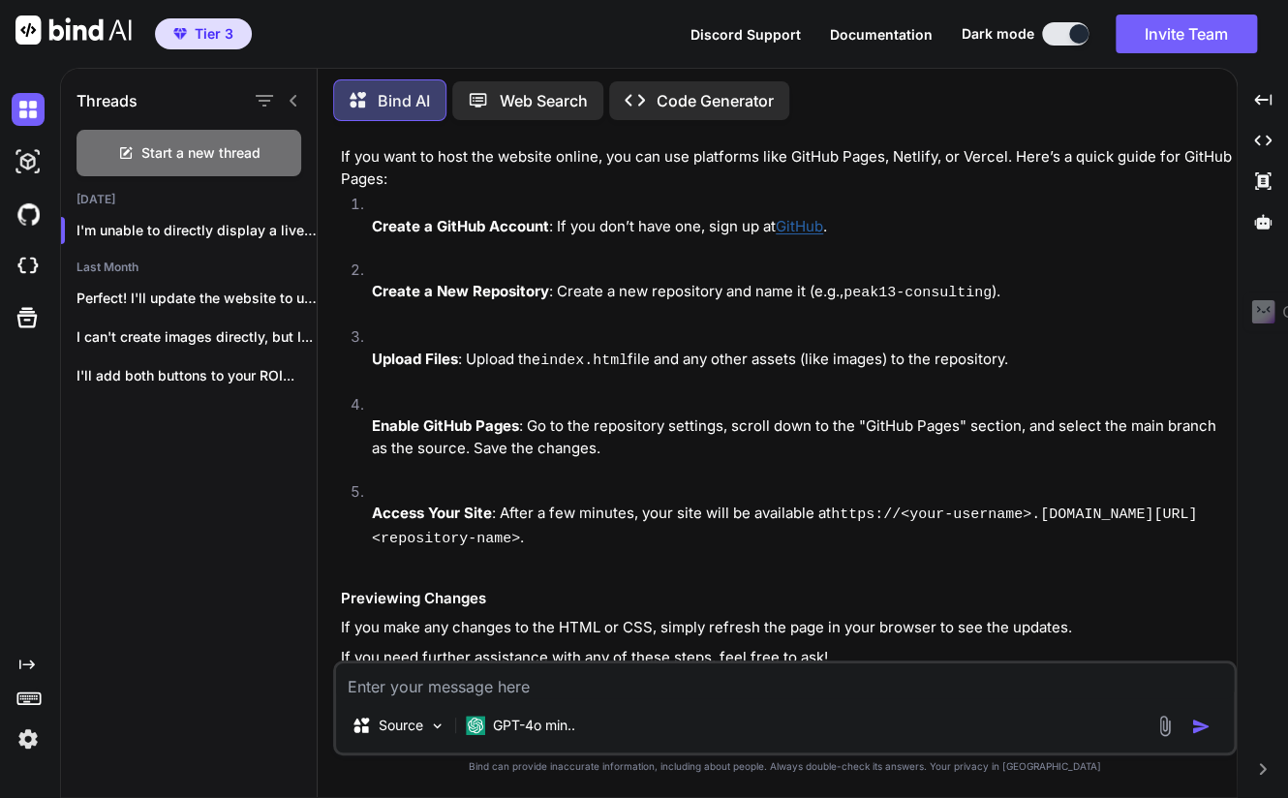
scroll to position [1103, 0]
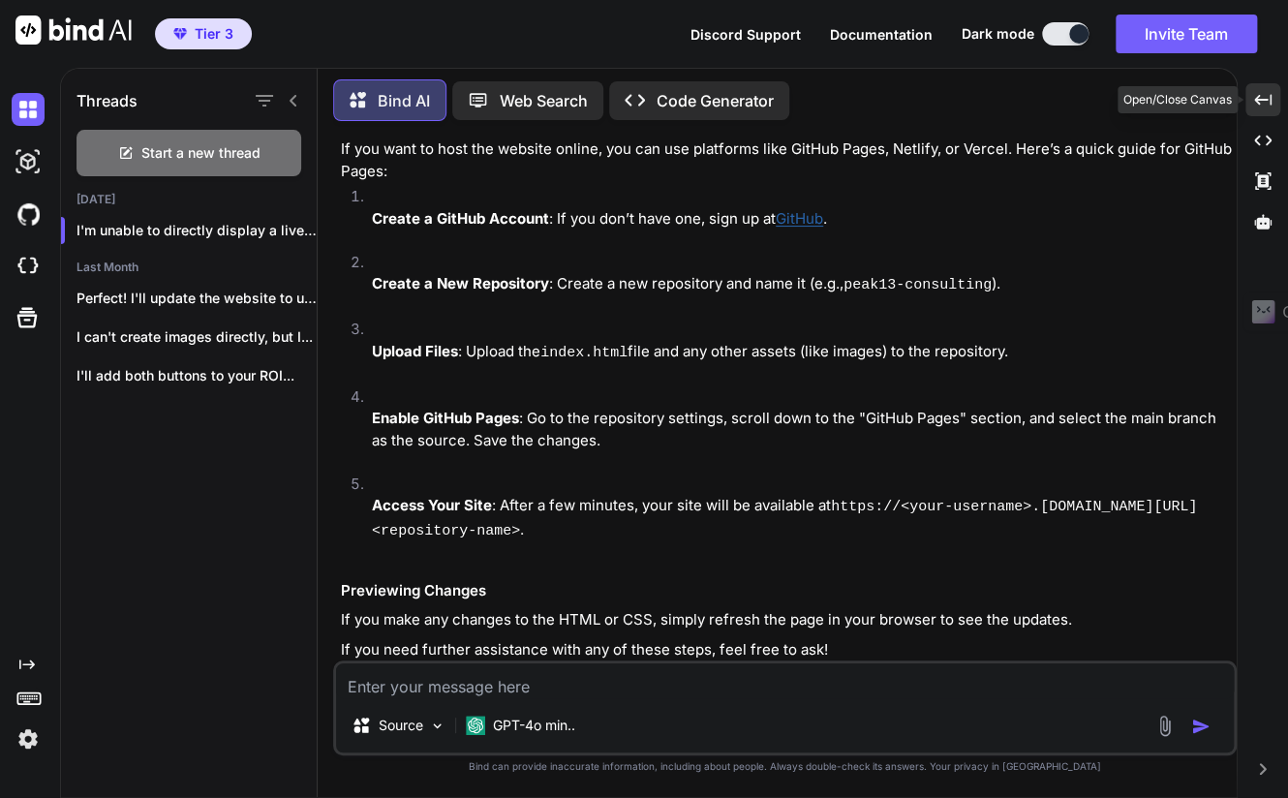
click at [1256, 93] on icon "Created with Pixso." at bounding box center [1262, 99] width 17 height 17
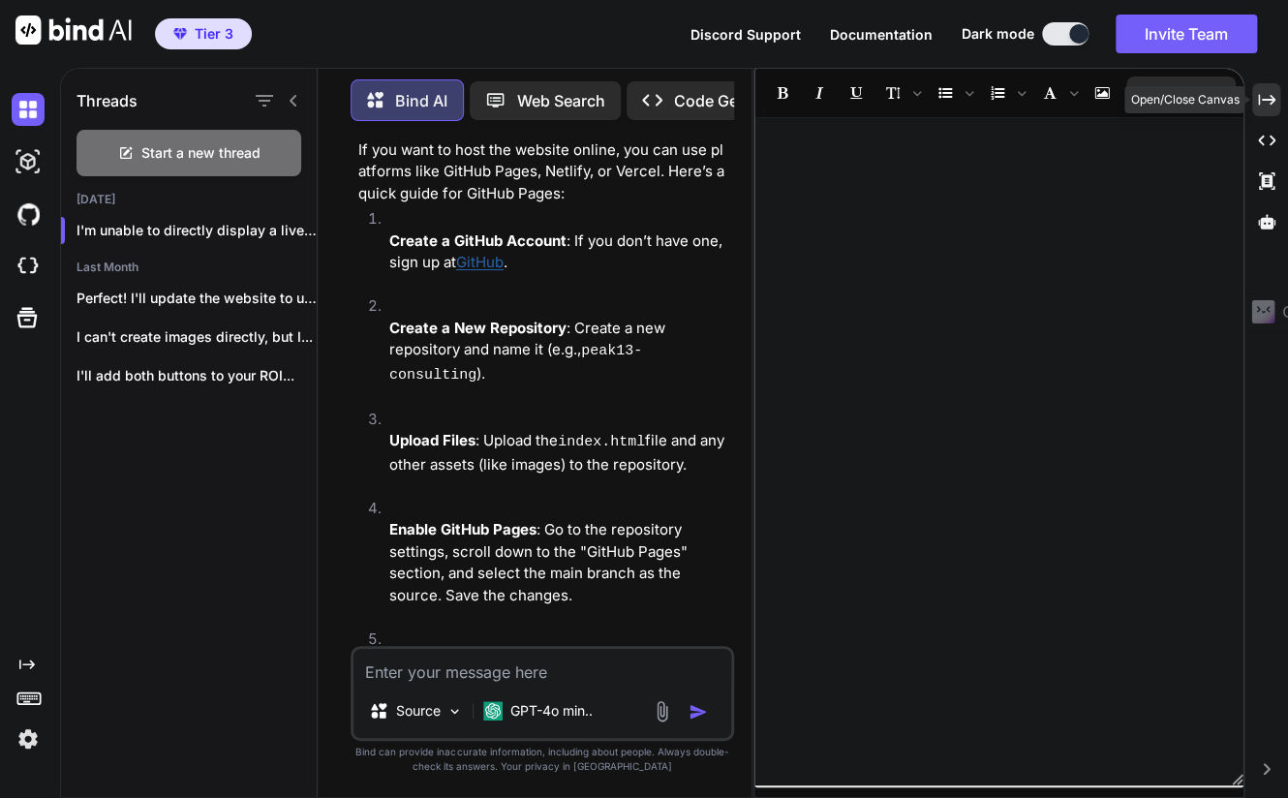
click at [1273, 96] on icon "Created with Pixso." at bounding box center [1266, 99] width 17 height 17
